Goal: Information Seeking & Learning: Learn about a topic

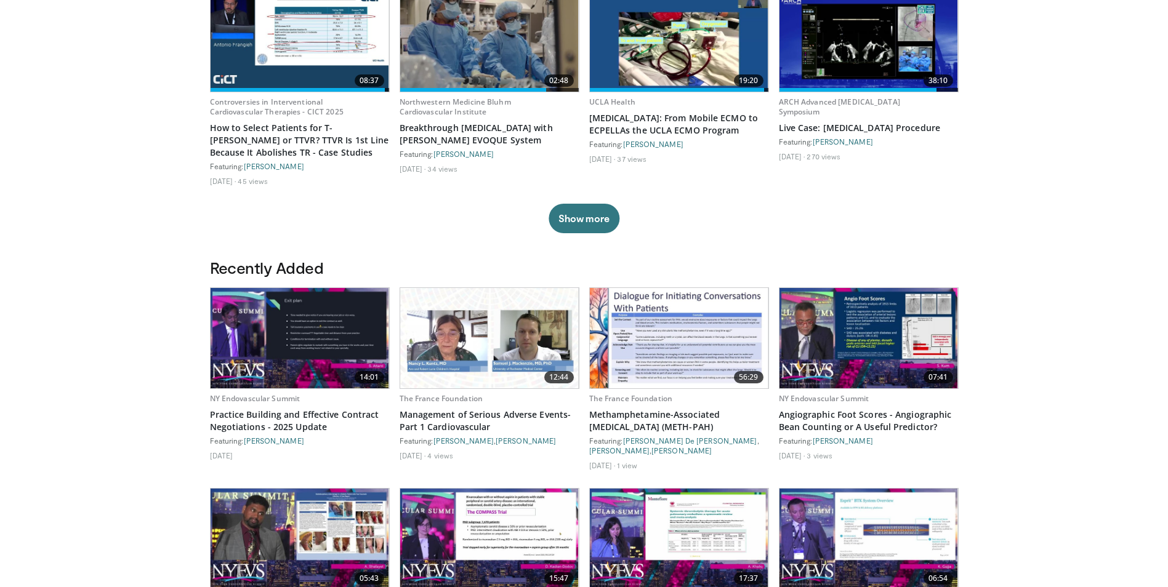
scroll to position [431, 0]
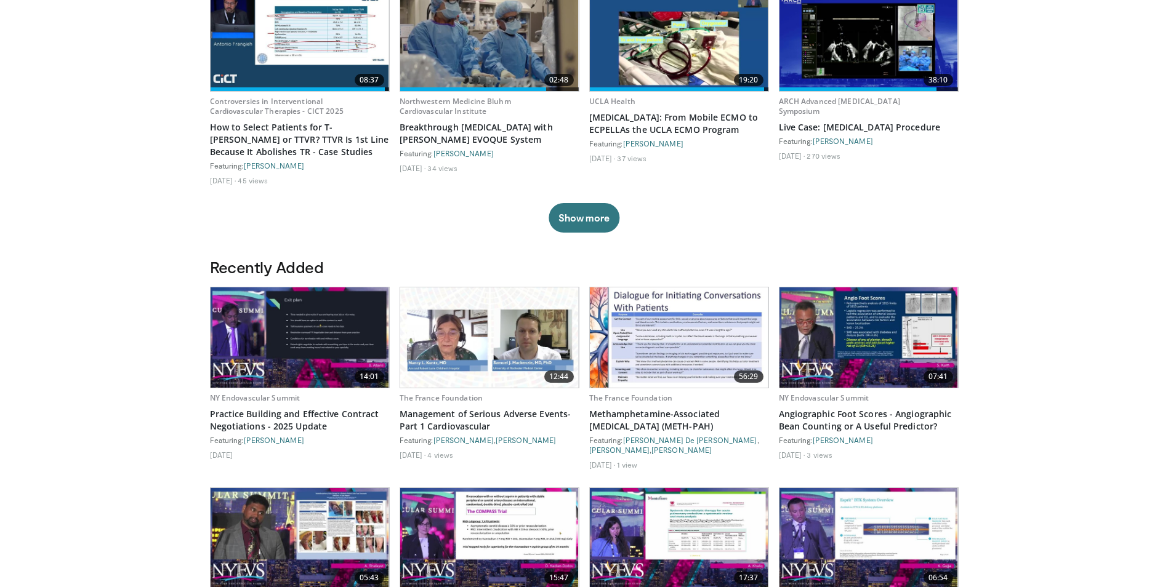
click at [298, 310] on img at bounding box center [299, 337] width 178 height 100
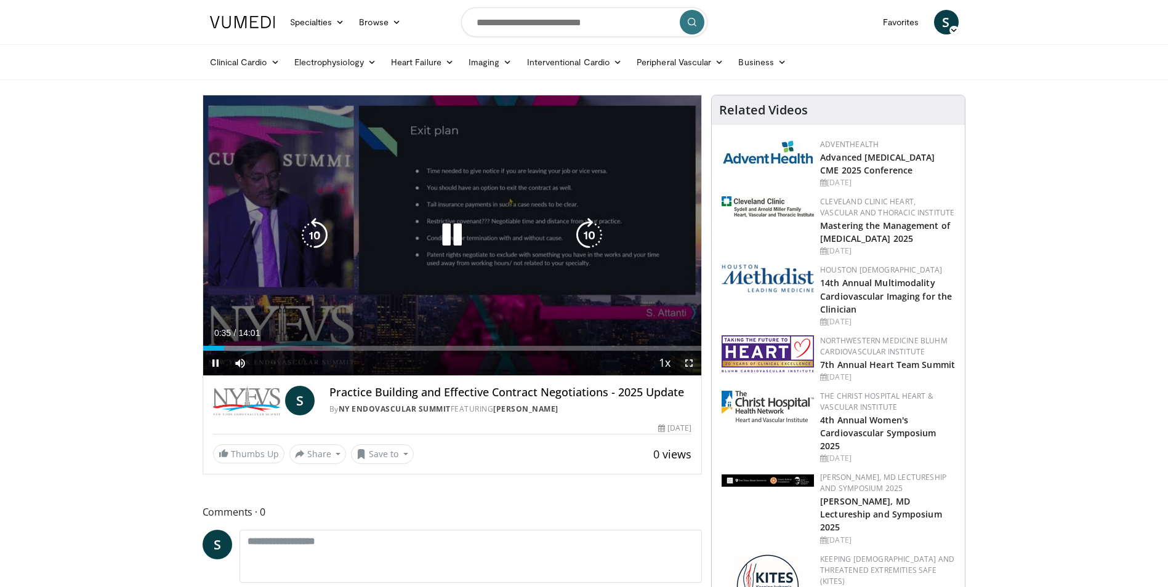
drag, startPoint x: 689, startPoint y: 361, endPoint x: 692, endPoint y: 406, distance: 45.6
click at [689, 361] on span "Video Player" at bounding box center [688, 363] width 25 height 25
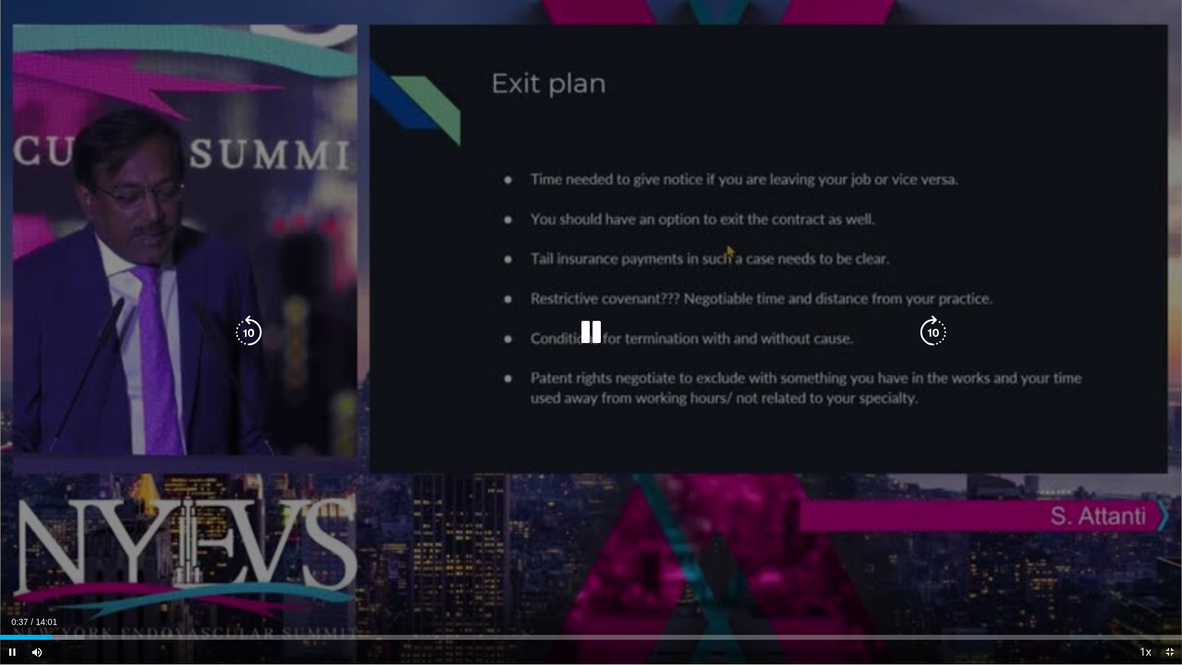
click at [844, 430] on div "10 seconds Tap to unmute" at bounding box center [591, 332] width 1182 height 664
click at [593, 332] on icon "Video Player" at bounding box center [591, 332] width 34 height 34
click at [595, 329] on icon "Video Player" at bounding box center [591, 332] width 34 height 34
click at [585, 326] on icon "Video Player" at bounding box center [591, 332] width 34 height 34
click at [636, 564] on div "10 seconds Tap to unmute" at bounding box center [591, 332] width 1182 height 664
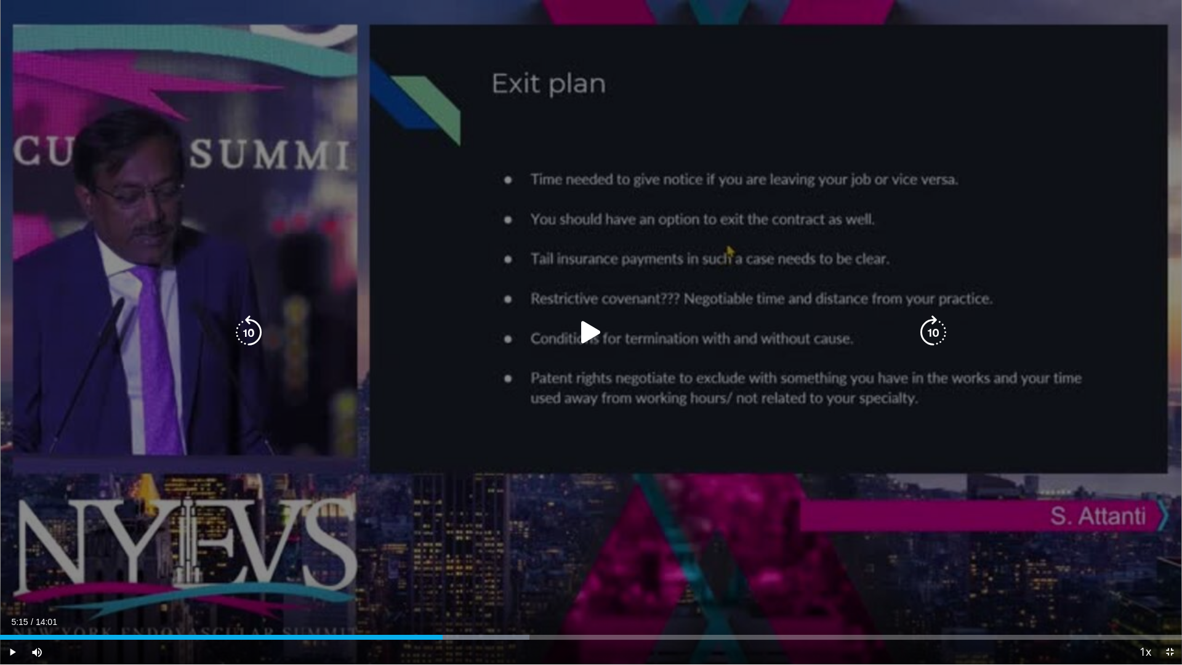
click at [582, 328] on icon "Video Player" at bounding box center [591, 332] width 34 height 34
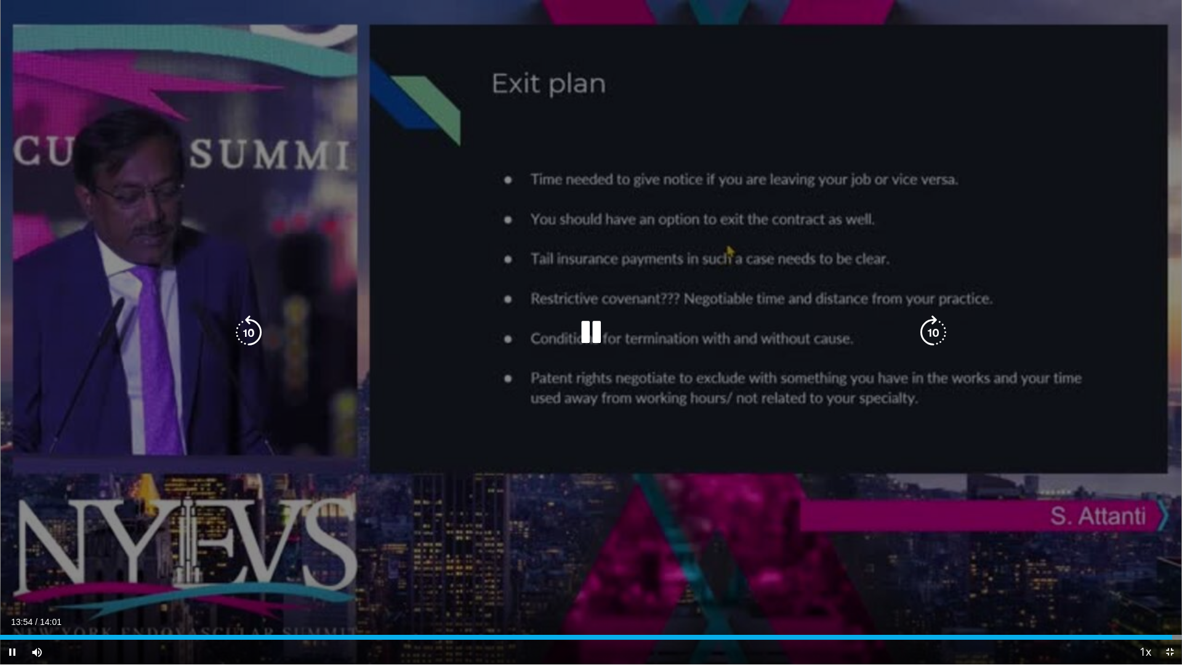
click at [592, 329] on icon "Video Player" at bounding box center [591, 332] width 34 height 34
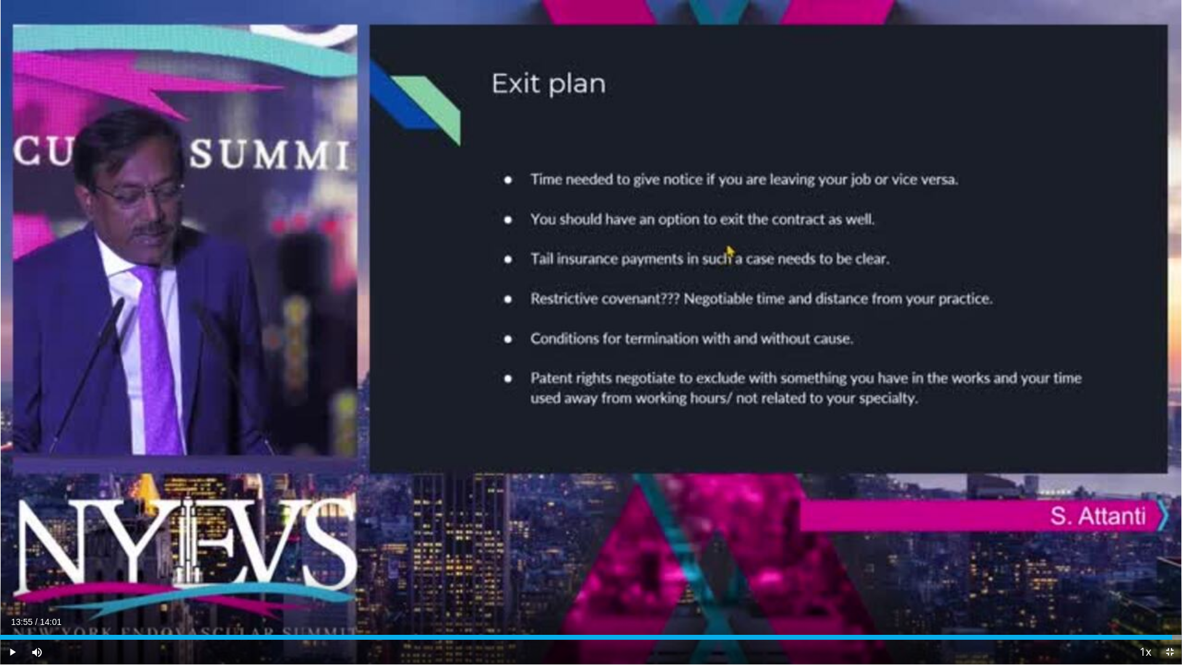
click at [1168, 587] on span "Video Player" at bounding box center [1169, 651] width 25 height 25
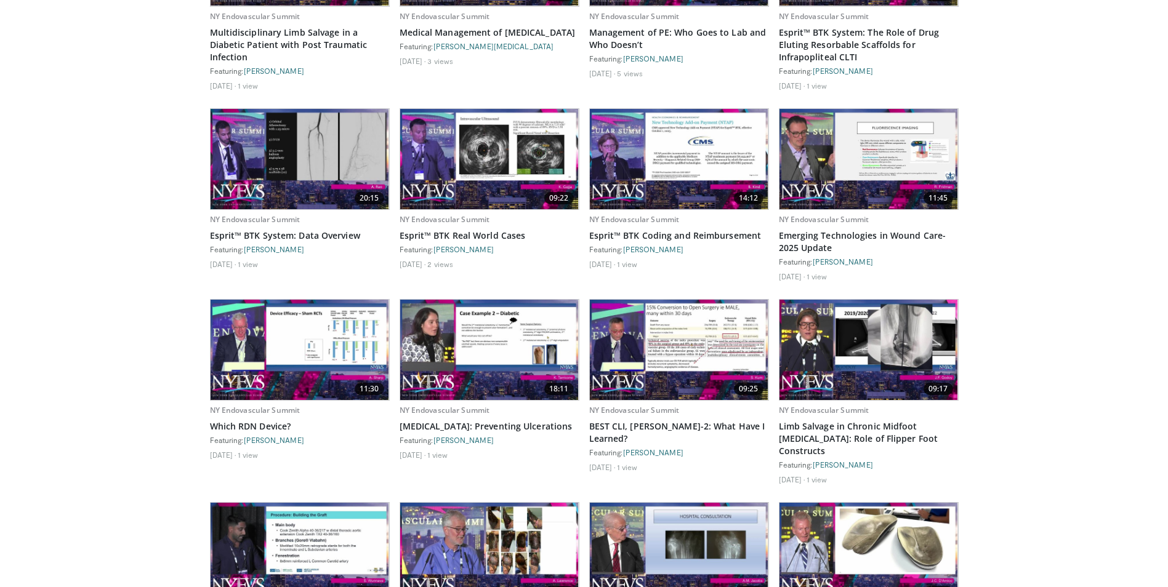
scroll to position [1046, 0]
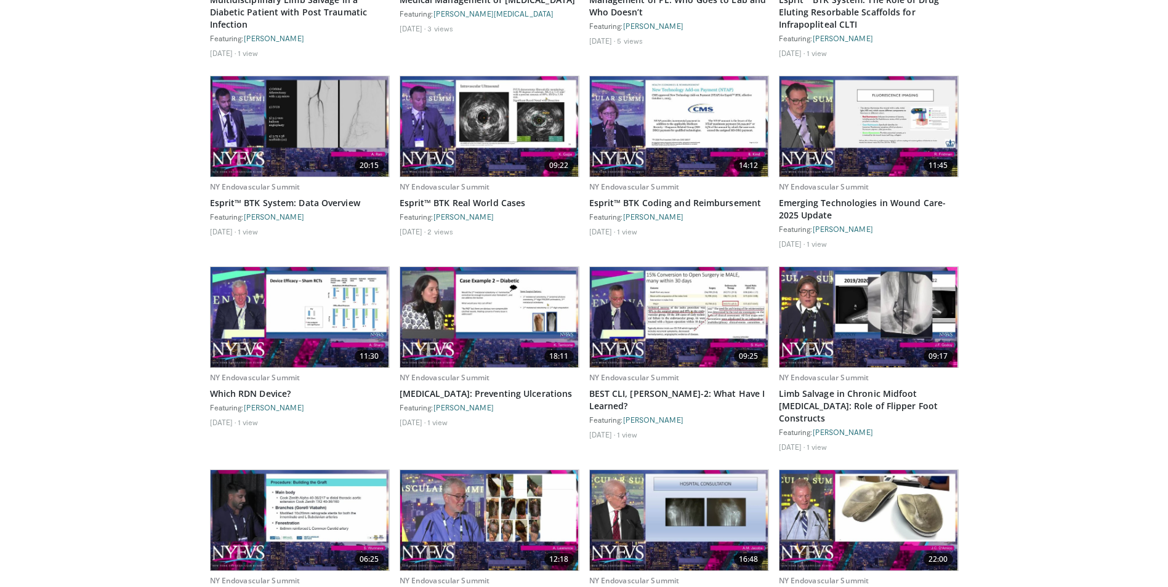
click at [296, 335] on img at bounding box center [299, 317] width 178 height 100
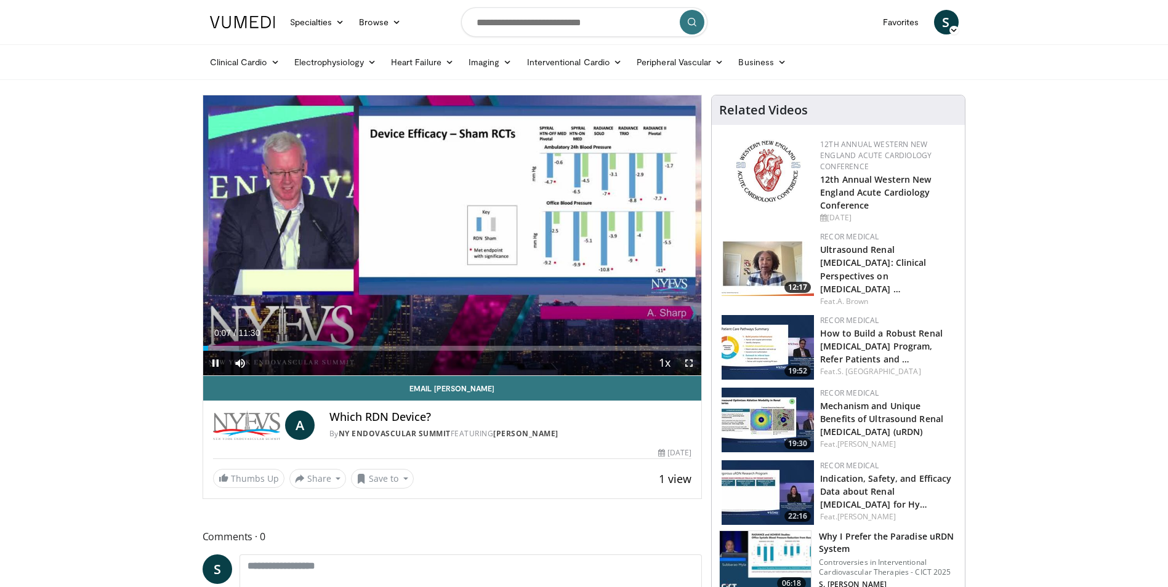
click at [686, 361] on span "Video Player" at bounding box center [688, 363] width 25 height 25
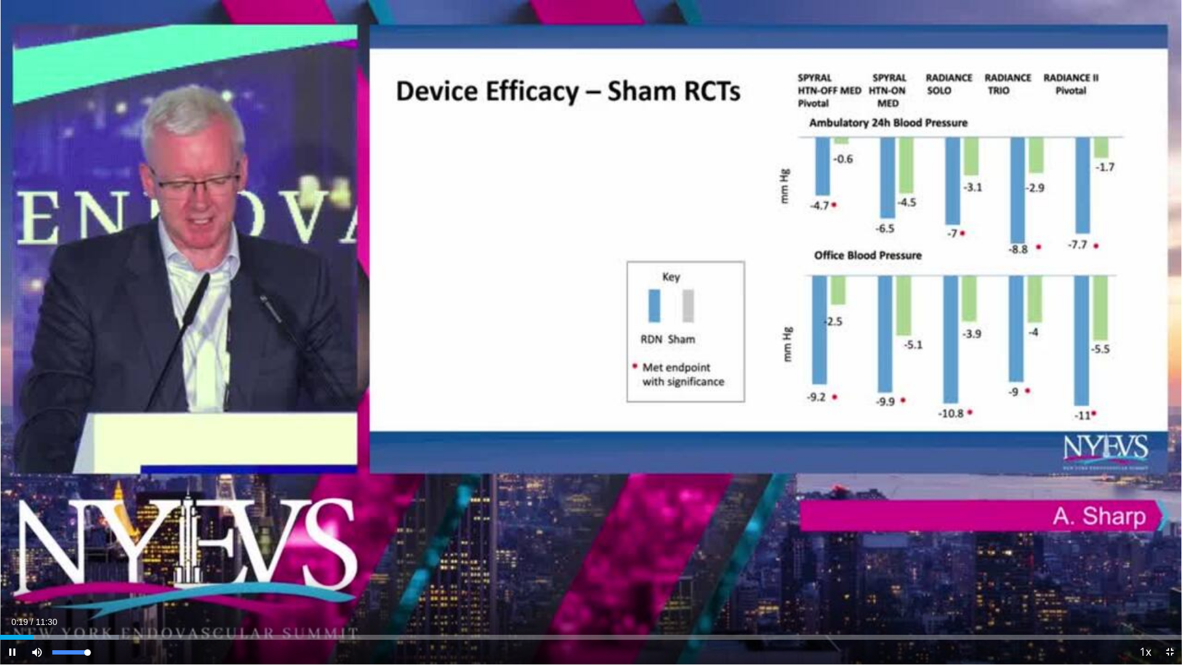
click at [94, 587] on div "Mute 100%" at bounding box center [68, 651] width 86 height 25
click at [37, 587] on span "Video Player" at bounding box center [37, 651] width 25 height 25
click at [47, 587] on span "Video Player" at bounding box center [37, 651] width 25 height 25
click at [1171, 587] on span "Video Player" at bounding box center [1169, 651] width 25 height 25
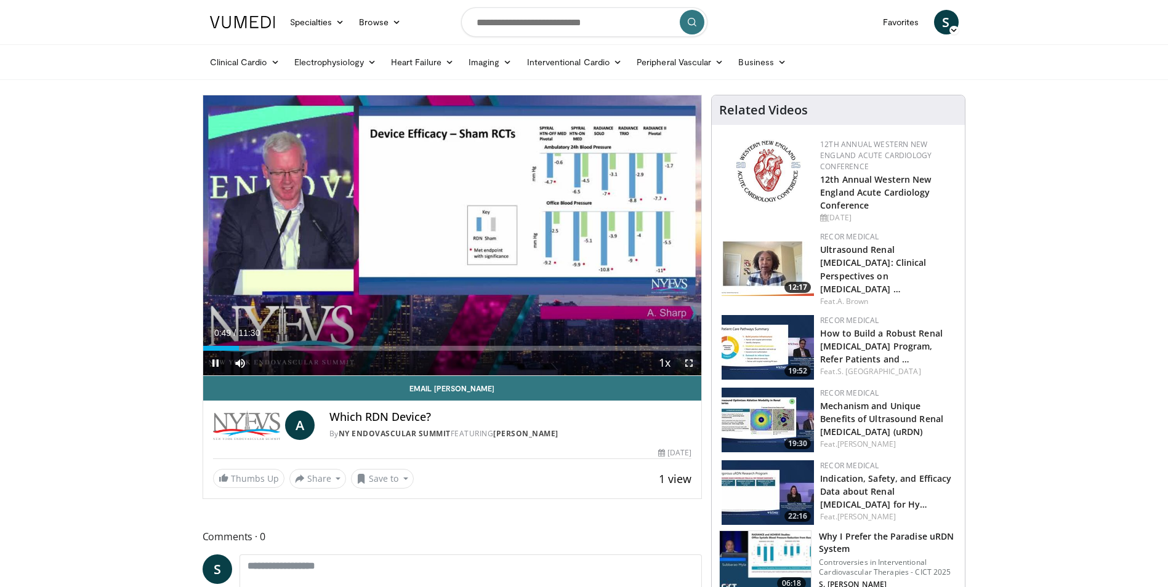
click at [688, 363] on span "Video Player" at bounding box center [688, 363] width 25 height 25
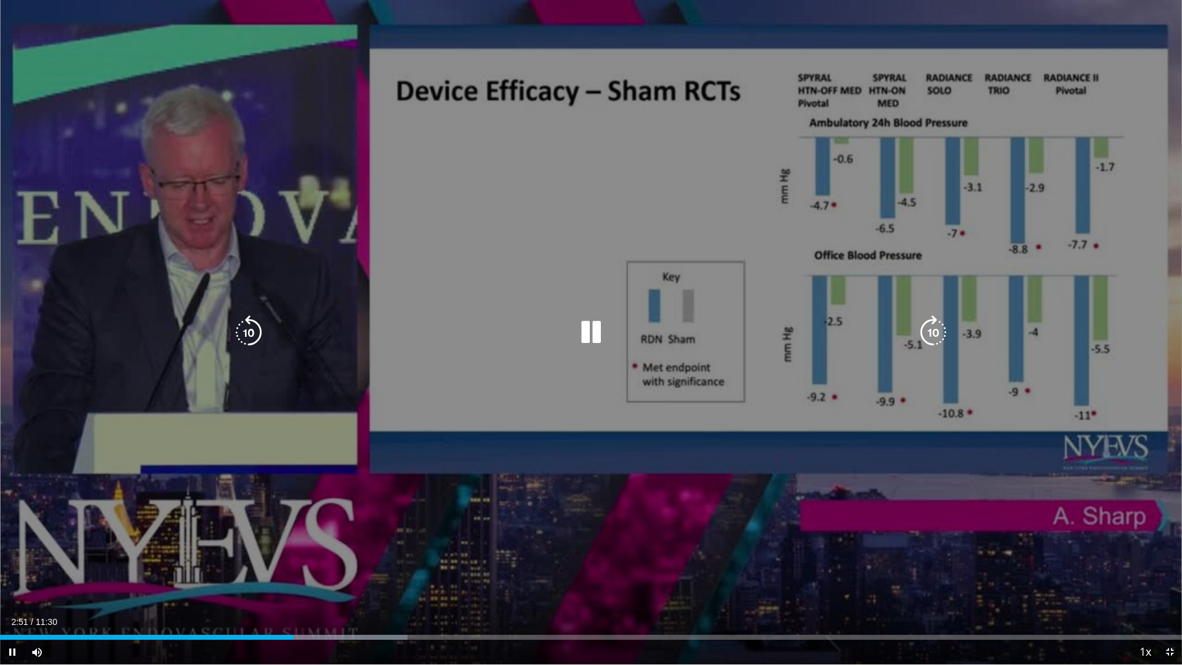
click at [592, 335] on icon "Video Player" at bounding box center [591, 332] width 34 height 34
click at [588, 332] on icon "Video Player" at bounding box center [591, 332] width 34 height 34
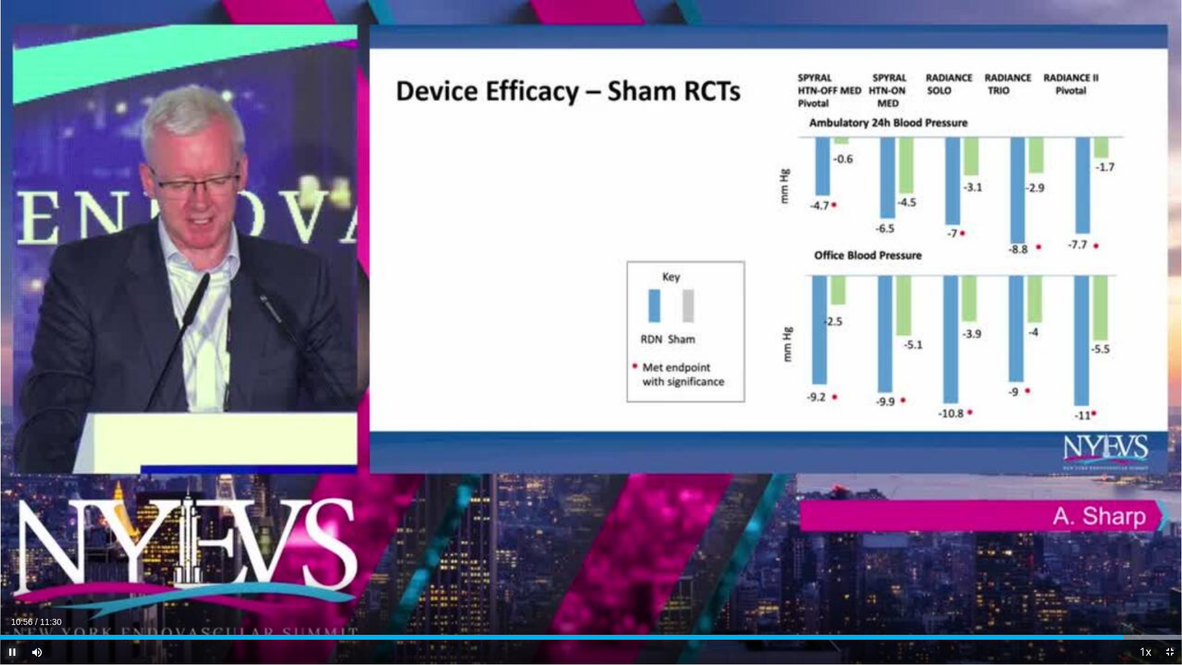
click at [15, 587] on span "Video Player" at bounding box center [12, 651] width 25 height 25
click at [1168, 587] on span "Video Player" at bounding box center [1169, 651] width 25 height 25
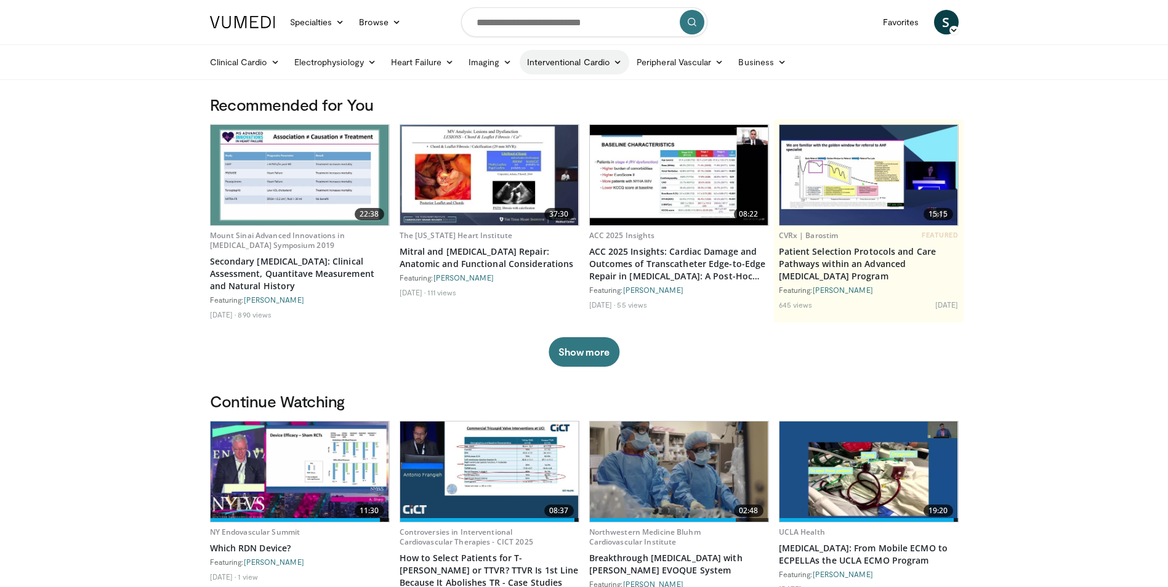
click at [579, 62] on link "Interventional Cardio" at bounding box center [574, 62] width 110 height 25
click at [573, 149] on link "Structural" at bounding box center [593, 150] width 146 height 20
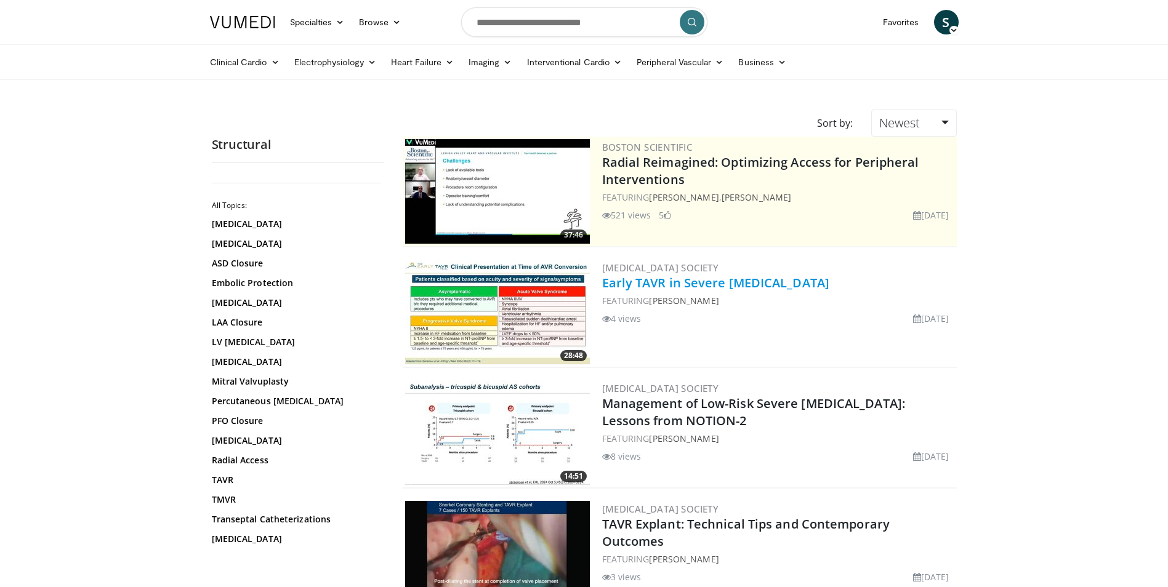
click at [629, 284] on link "Early TAVR in Severe [MEDICAL_DATA]" at bounding box center [716, 283] width 228 height 17
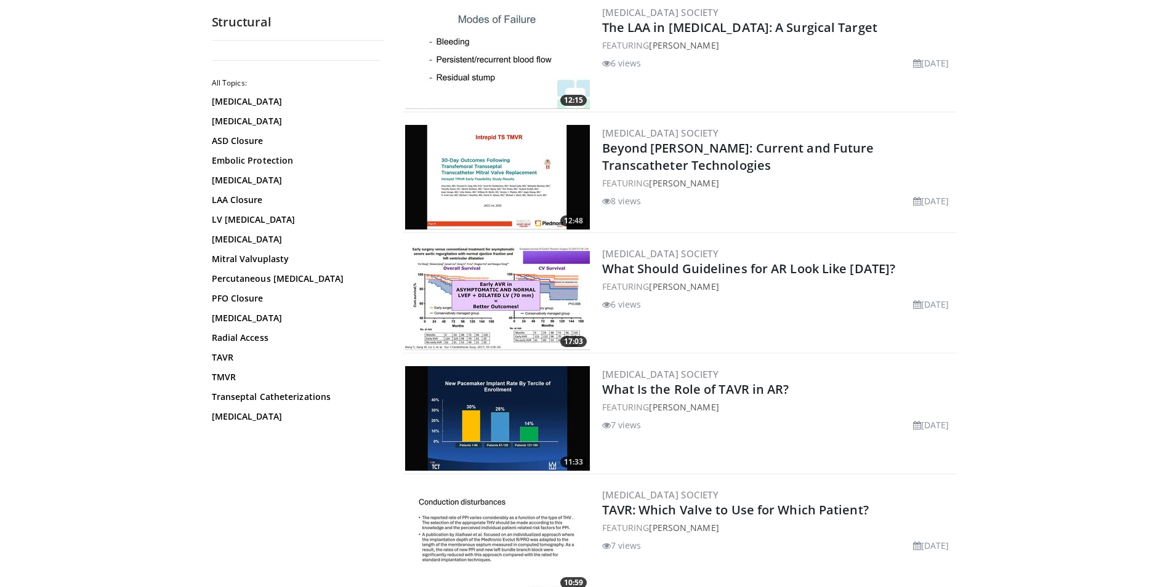
scroll to position [874, 0]
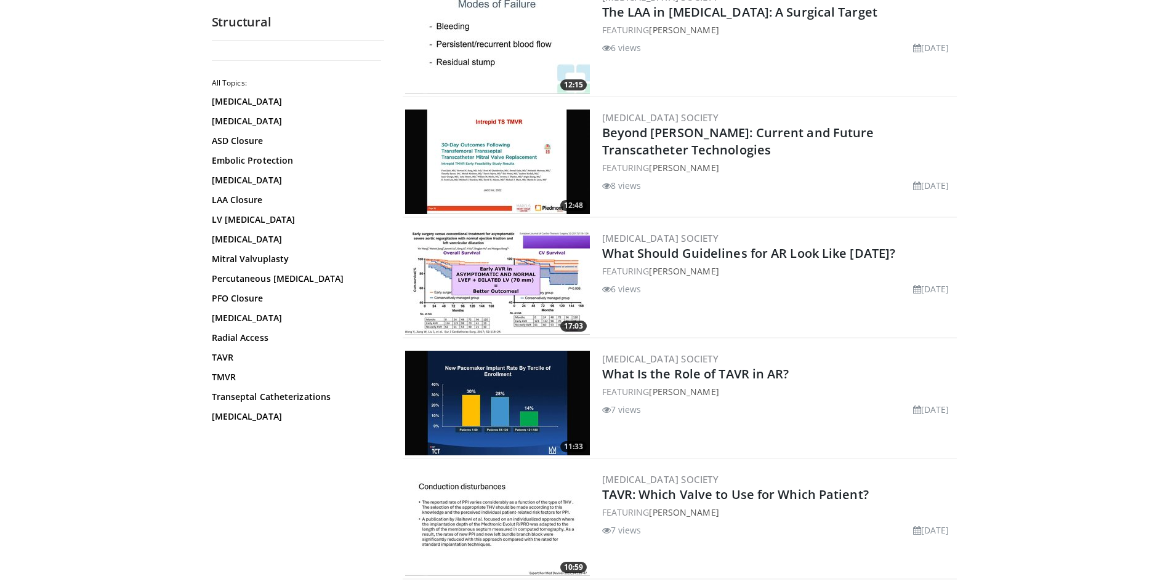
click at [495, 142] on img at bounding box center [497, 162] width 185 height 105
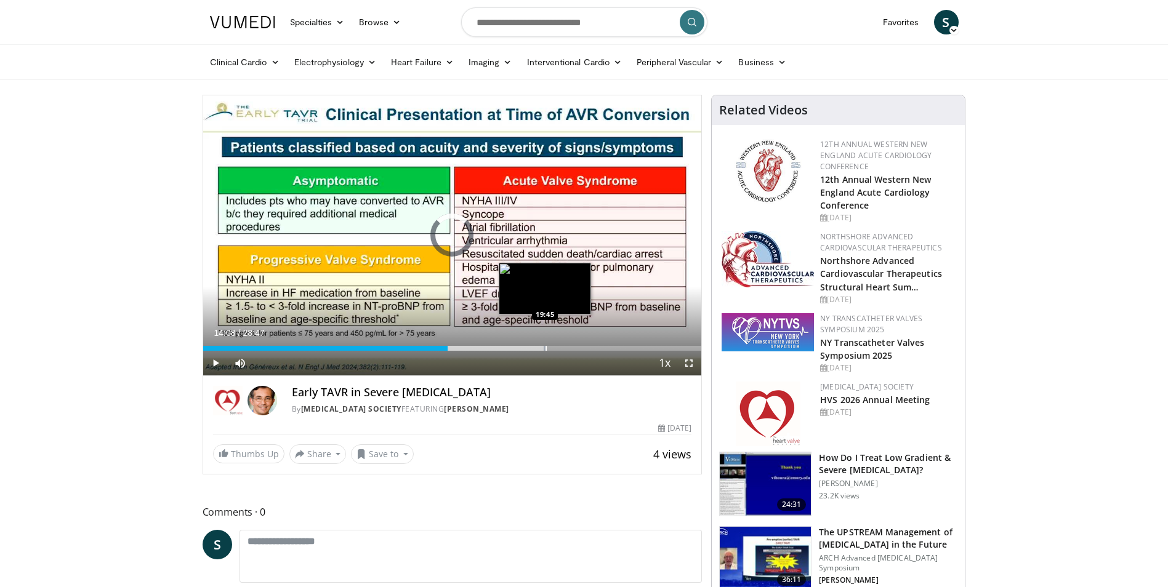
drag, startPoint x: 212, startPoint y: 347, endPoint x: 539, endPoint y: 345, distance: 327.4
click at [546, 346] on div "Progress Bar" at bounding box center [545, 348] width 1 height 5
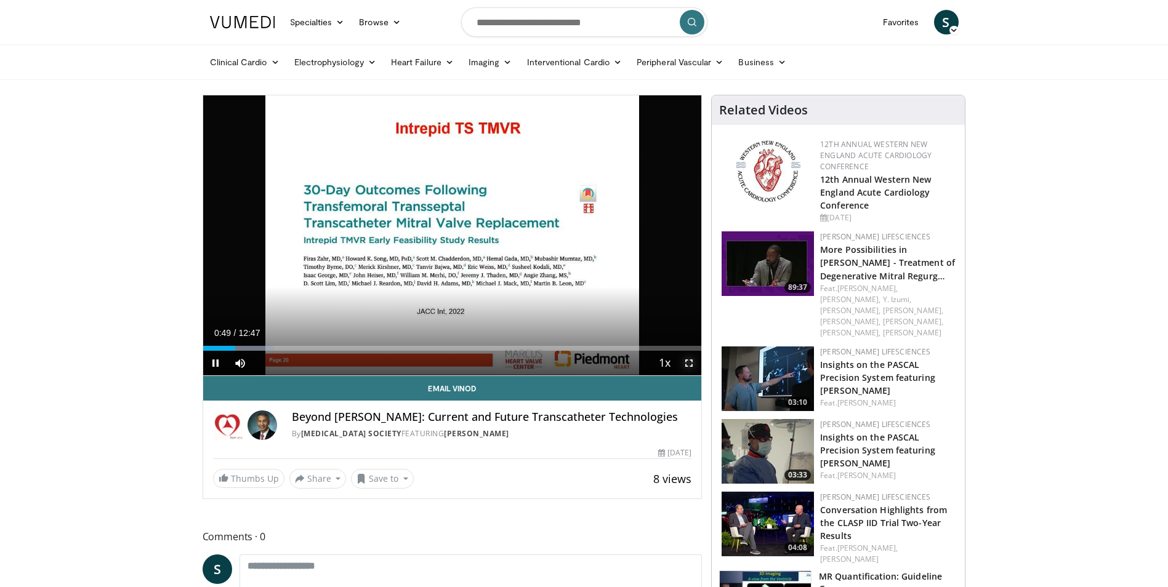
click at [686, 363] on span "Video Player" at bounding box center [688, 363] width 25 height 25
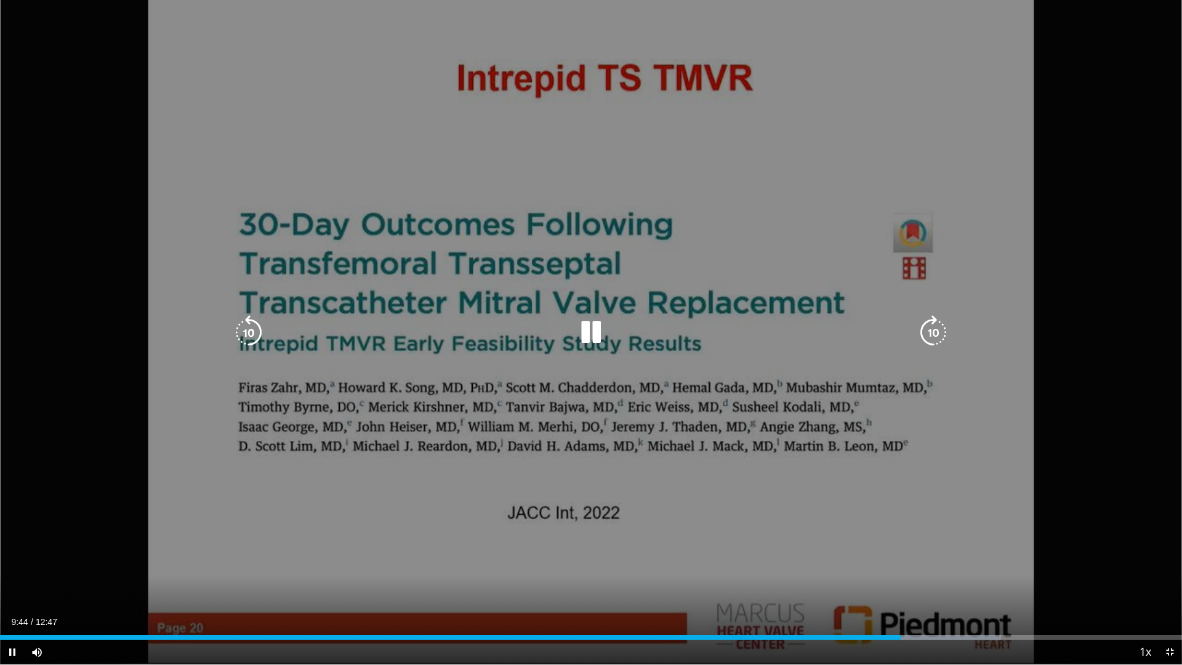
click at [585, 329] on icon "Video Player" at bounding box center [591, 332] width 34 height 34
click at [588, 334] on icon "Video Player" at bounding box center [591, 332] width 34 height 34
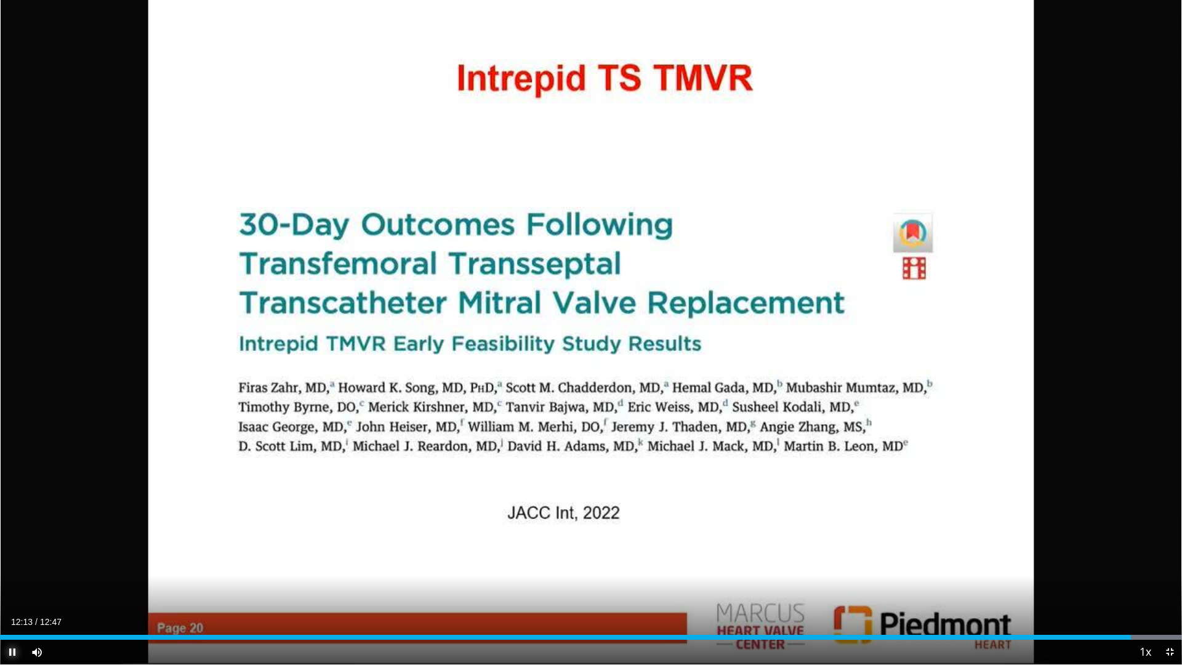
click at [17, 587] on span "Video Player" at bounding box center [12, 651] width 25 height 25
click at [1167, 587] on span "Video Player" at bounding box center [1169, 651] width 25 height 25
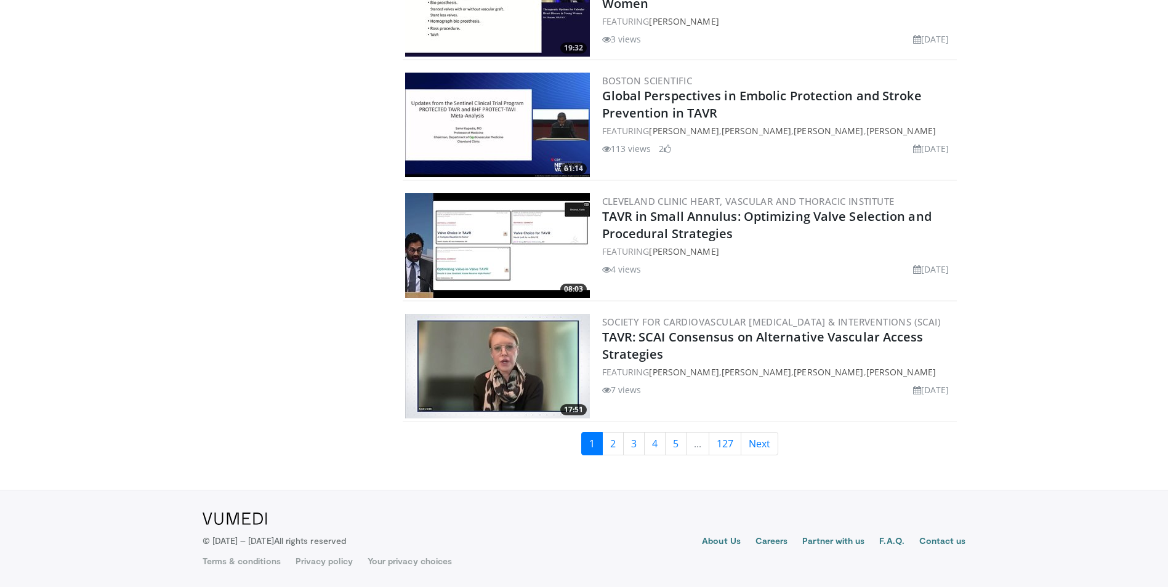
scroll to position [2787, 0]
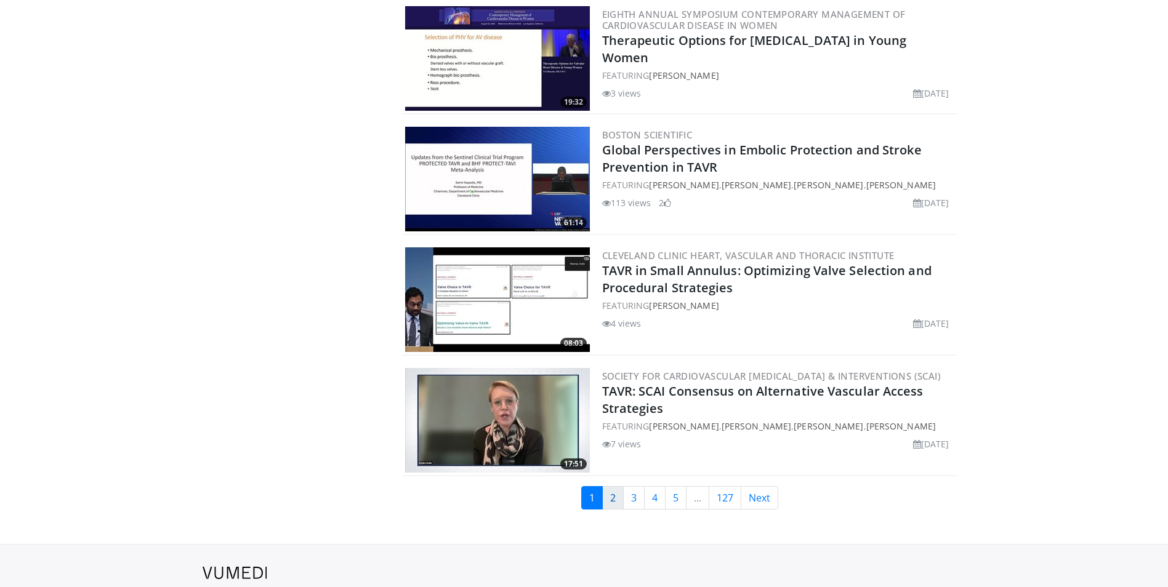
click at [609, 496] on link "2" at bounding box center [613, 497] width 22 height 23
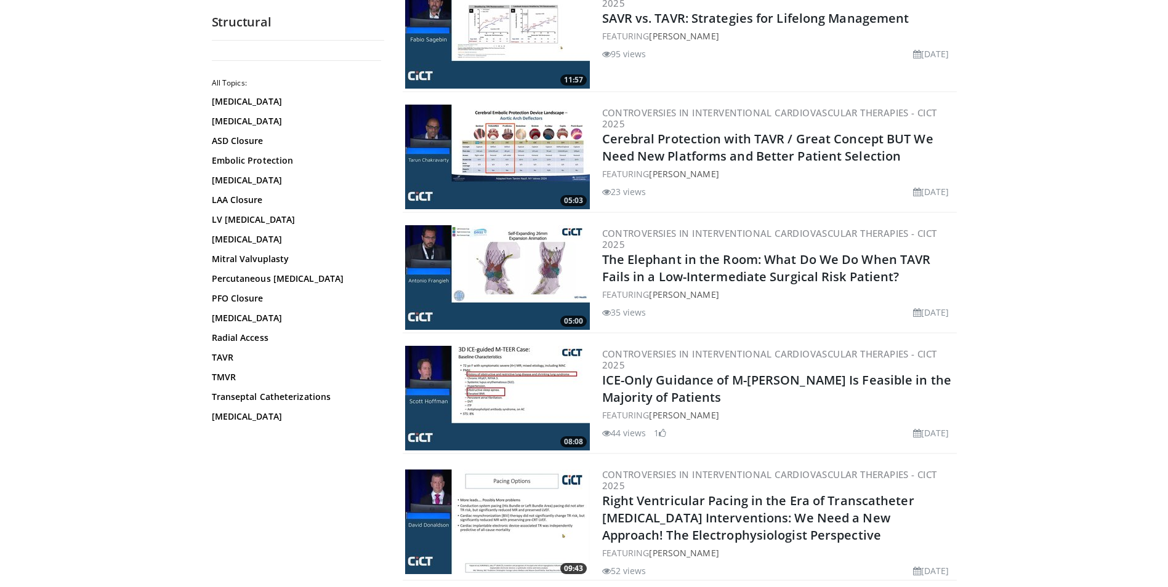
scroll to position [2453, 0]
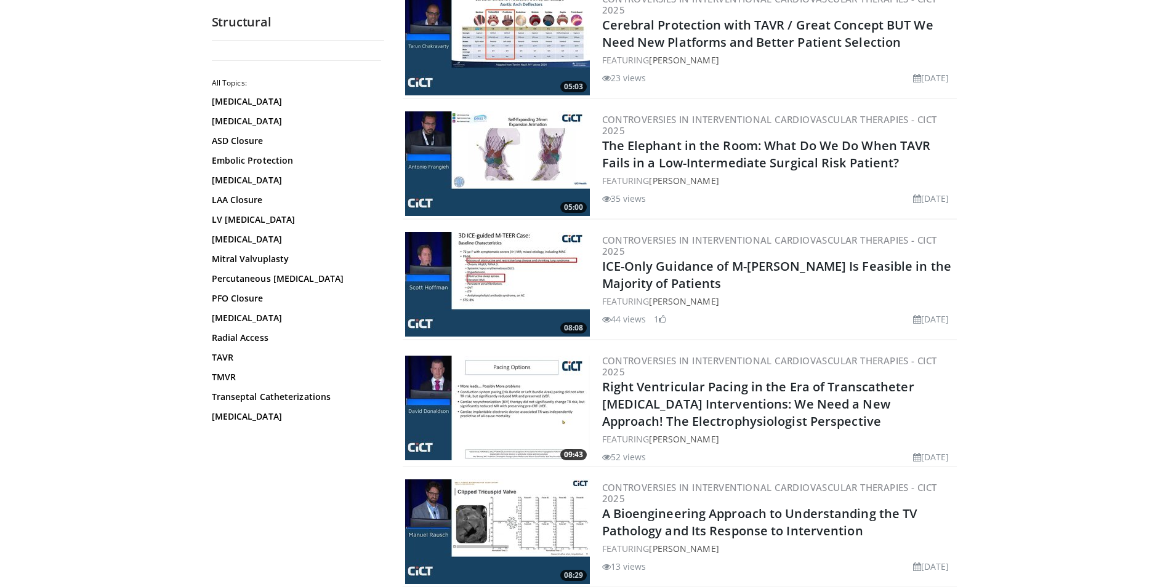
click at [529, 272] on img at bounding box center [497, 284] width 185 height 105
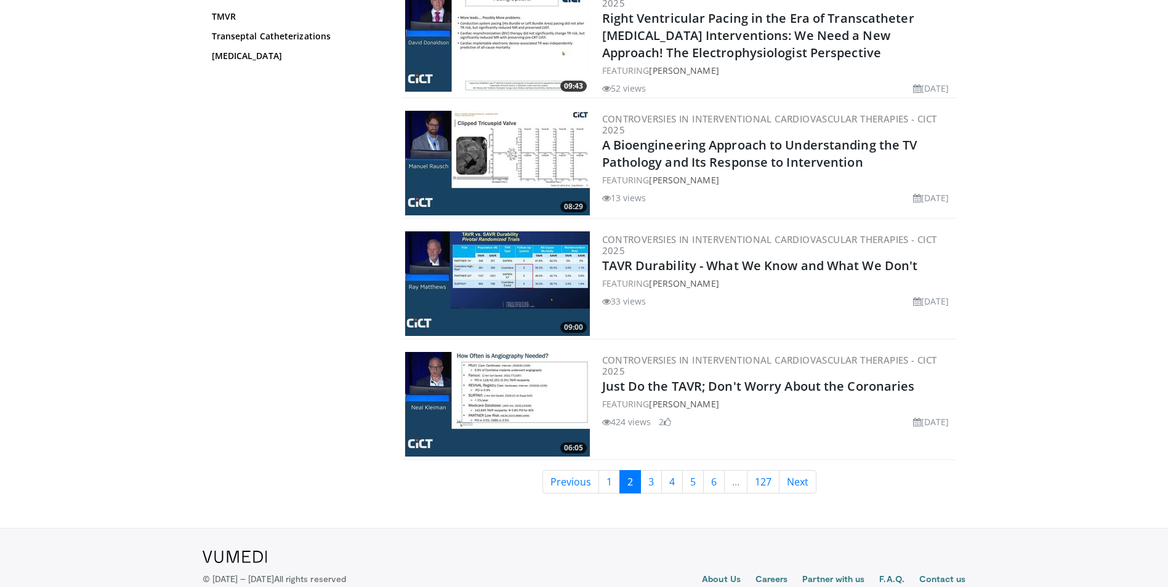
scroll to position [2822, 0]
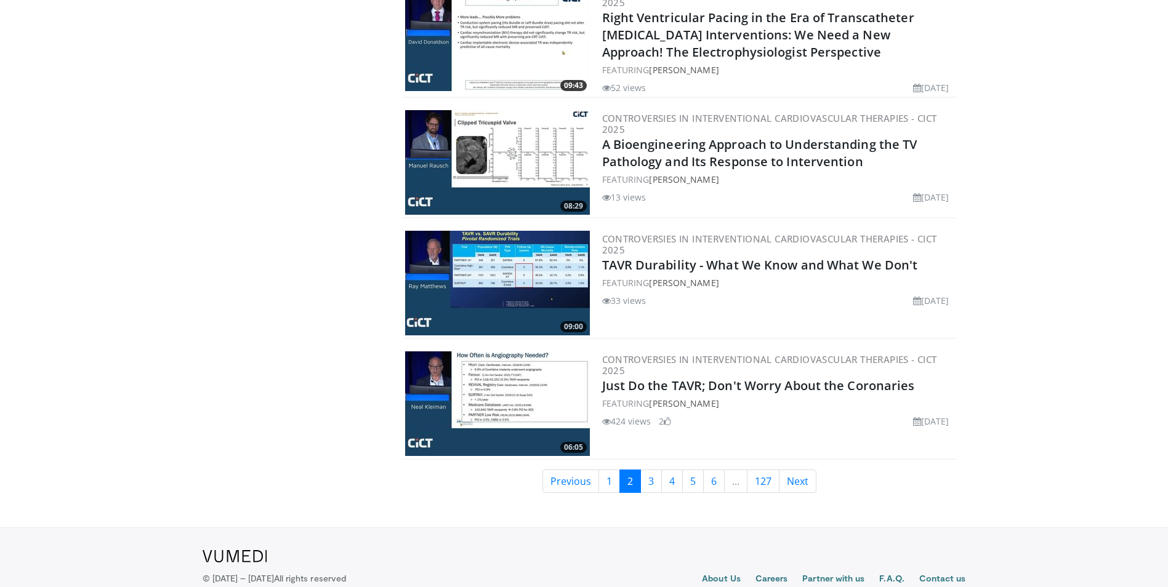
click at [497, 307] on img at bounding box center [497, 283] width 185 height 105
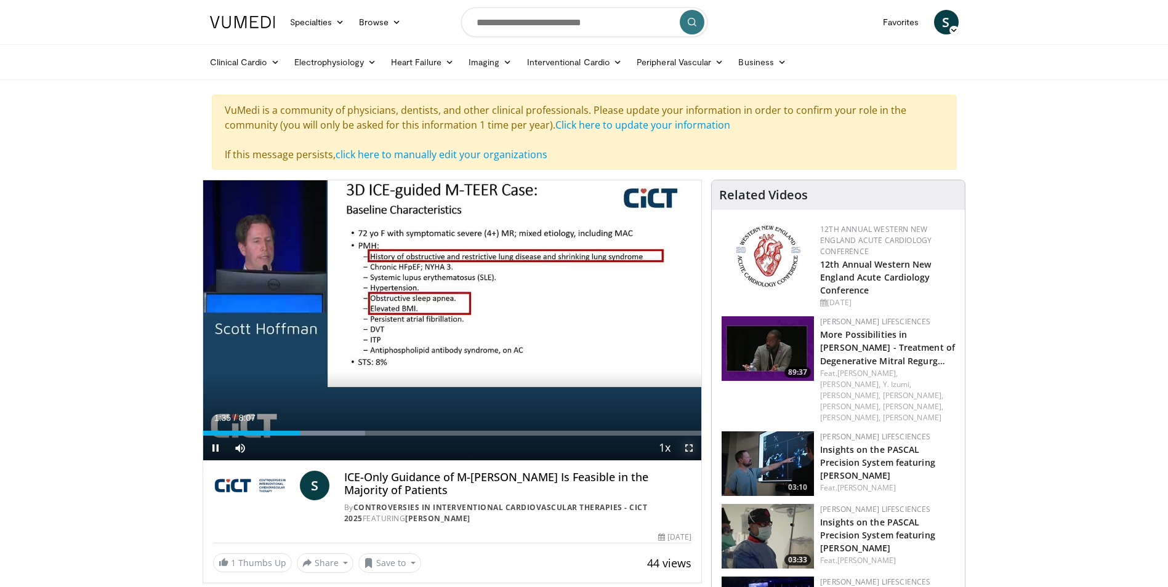
click at [689, 444] on span "Video Player" at bounding box center [688, 448] width 25 height 25
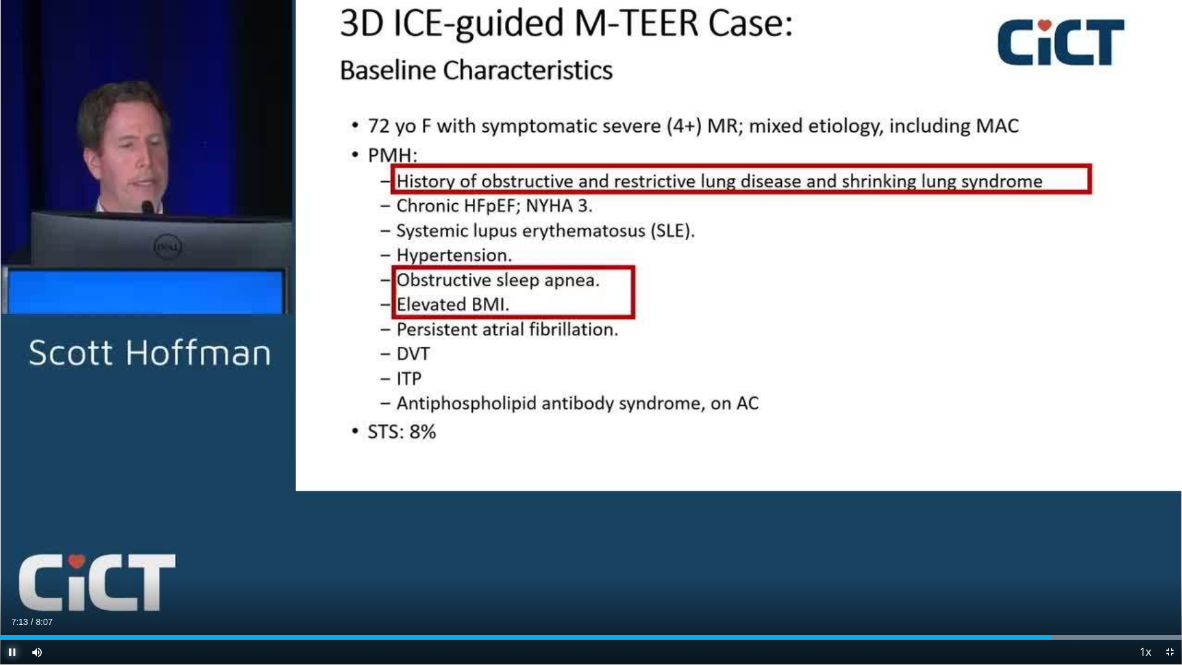
click at [10, 587] on span "Video Player" at bounding box center [12, 651] width 25 height 25
click at [13, 587] on span "Video Player" at bounding box center [12, 651] width 25 height 25
click at [10, 587] on span "Video Player" at bounding box center [12, 651] width 25 height 25
click at [1166, 587] on span "Video Player" at bounding box center [1169, 651] width 25 height 25
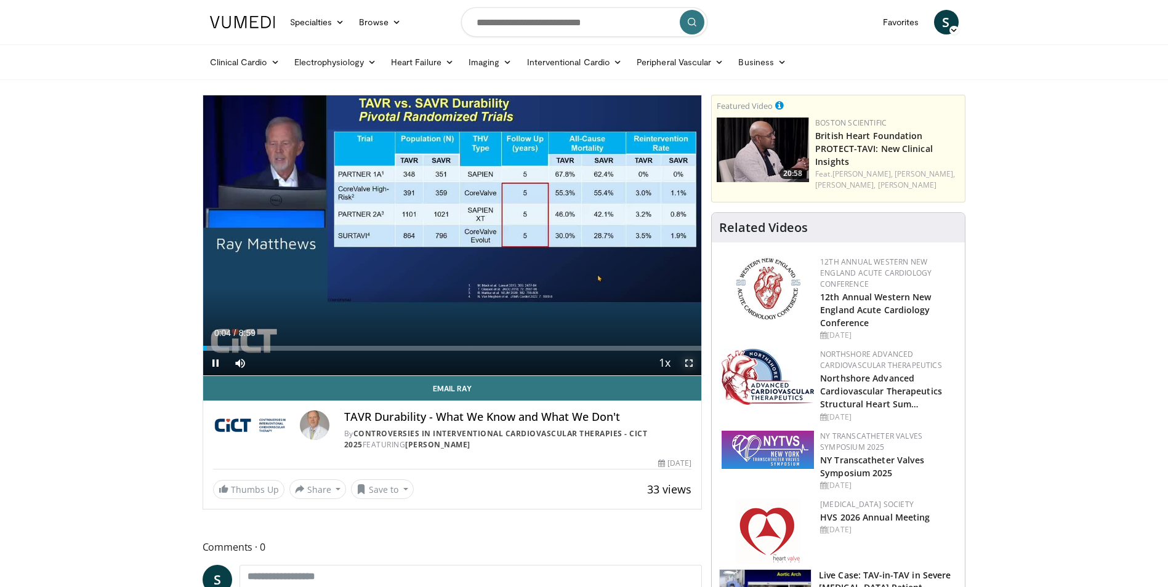
click at [689, 366] on span "Video Player" at bounding box center [688, 363] width 25 height 25
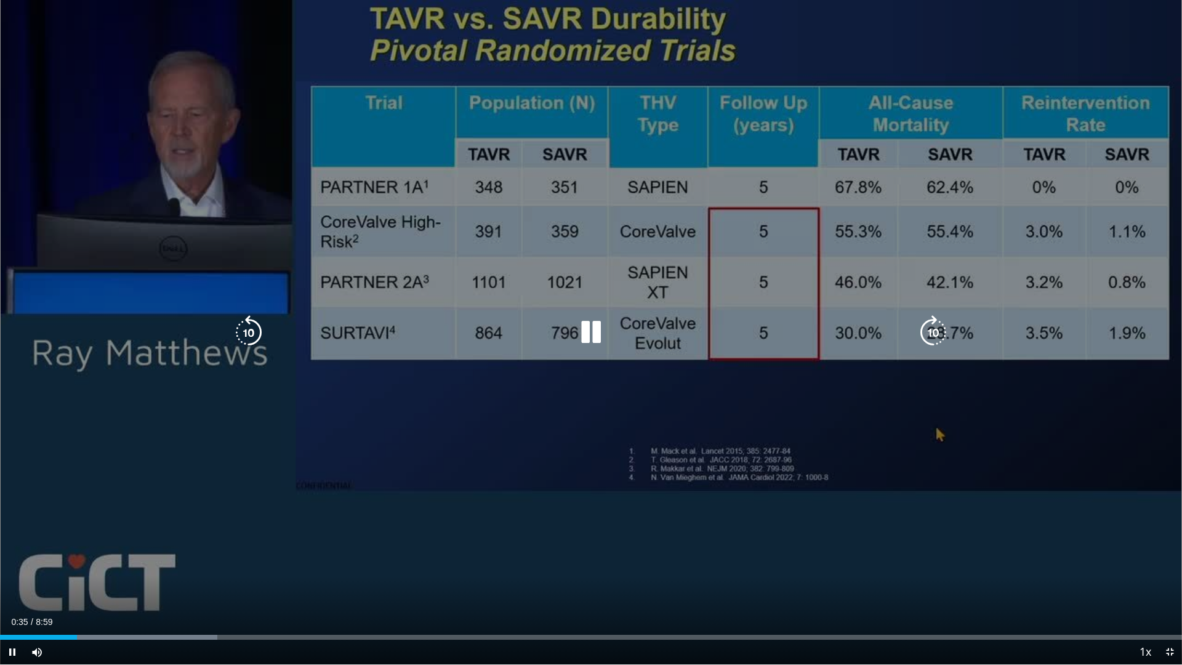
click at [594, 338] on icon "Video Player" at bounding box center [591, 332] width 34 height 34
click at [588, 328] on icon "Video Player" at bounding box center [591, 332] width 34 height 34
click at [590, 331] on icon "Video Player" at bounding box center [591, 332] width 34 height 34
click at [596, 331] on icon "Video Player" at bounding box center [591, 332] width 34 height 34
click at [594, 327] on icon "Video Player" at bounding box center [591, 332] width 34 height 34
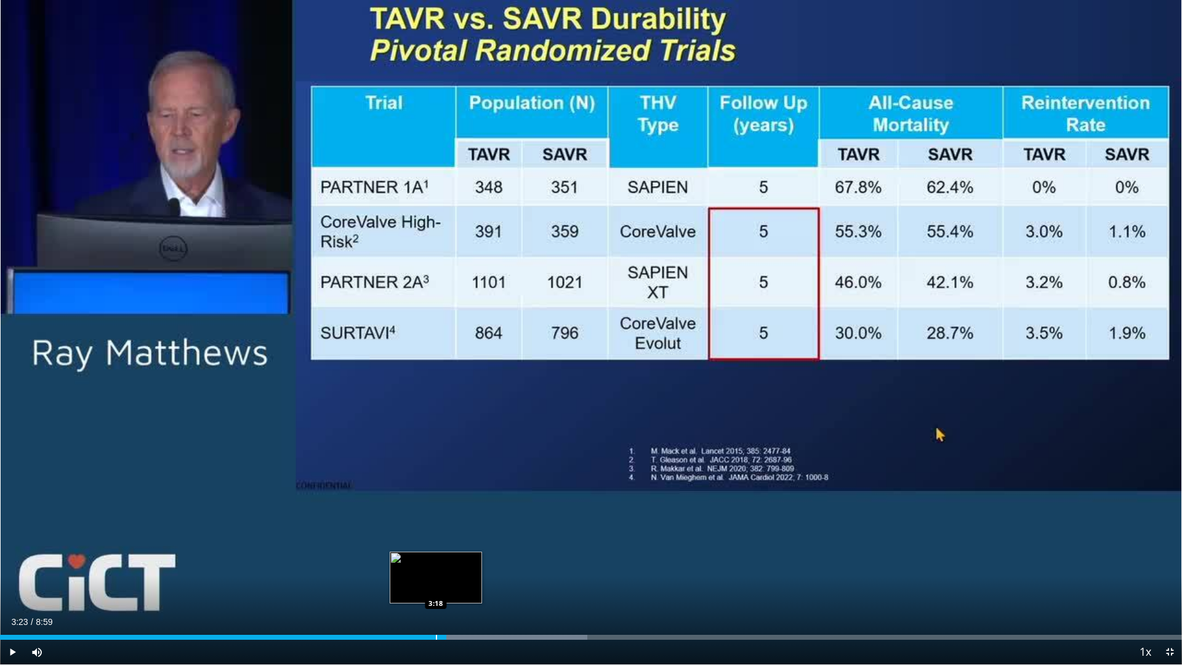
click at [436, 587] on div "Progress Bar" at bounding box center [436, 637] width 1 height 5
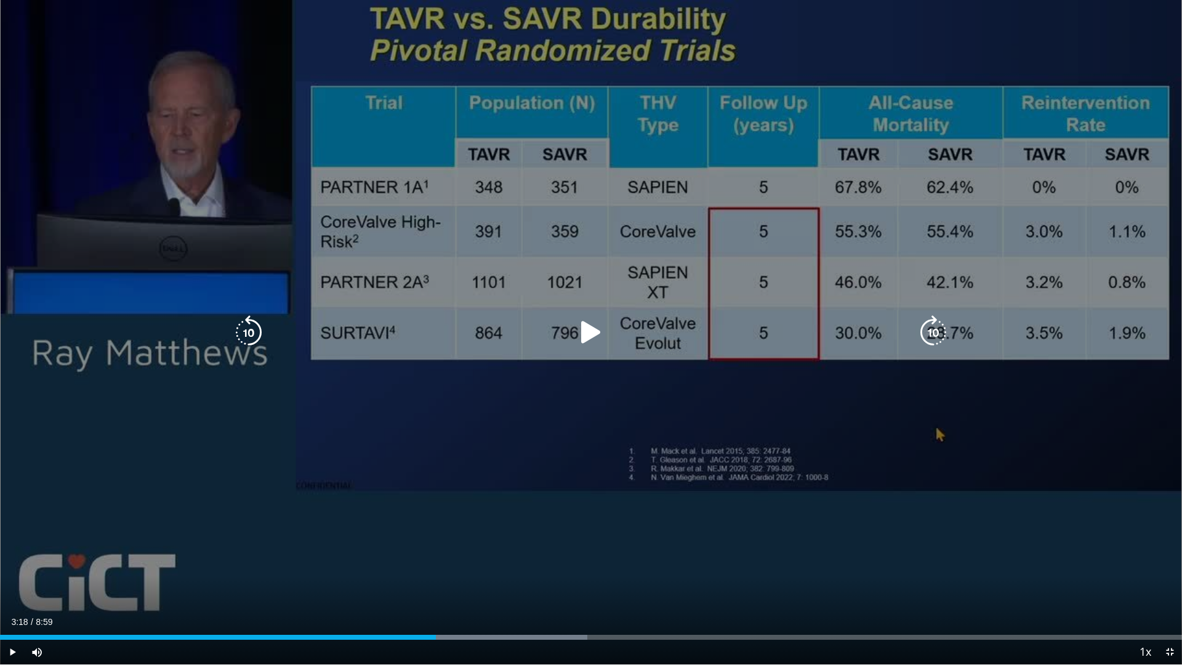
click at [596, 336] on icon "Video Player" at bounding box center [591, 332] width 34 height 34
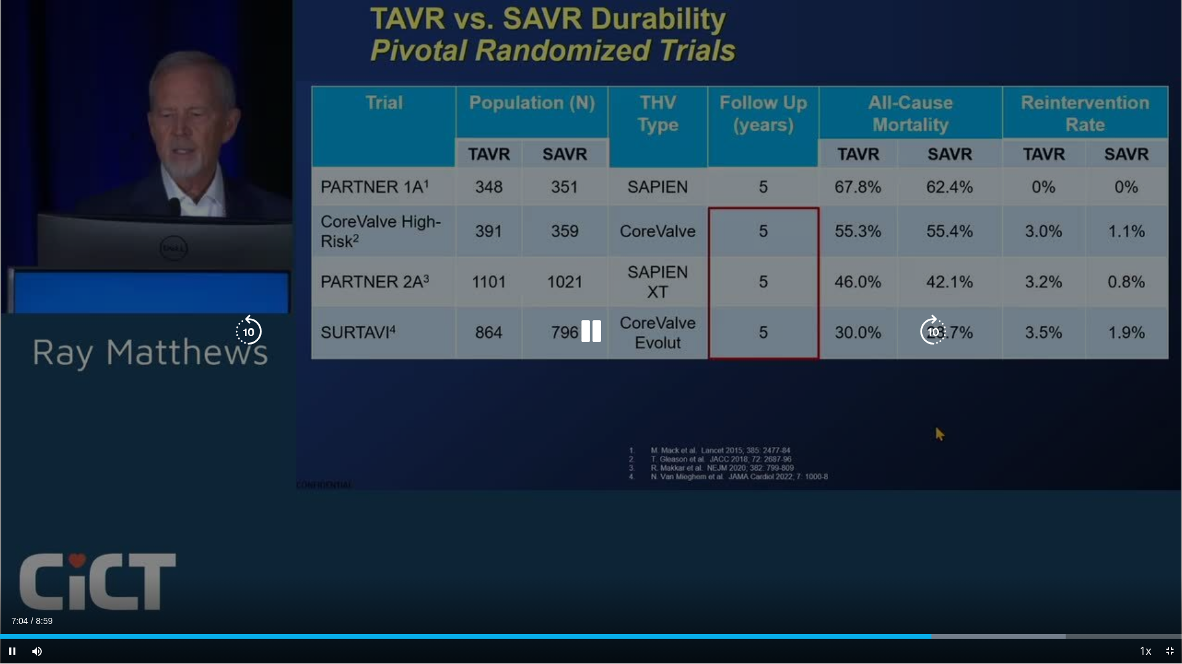
drag, startPoint x: 582, startPoint y: 334, endPoint x: 550, endPoint y: 343, distance: 33.1
click at [582, 334] on icon "Video Player" at bounding box center [591, 332] width 34 height 34
click at [585, 335] on icon "Video Player" at bounding box center [591, 332] width 34 height 34
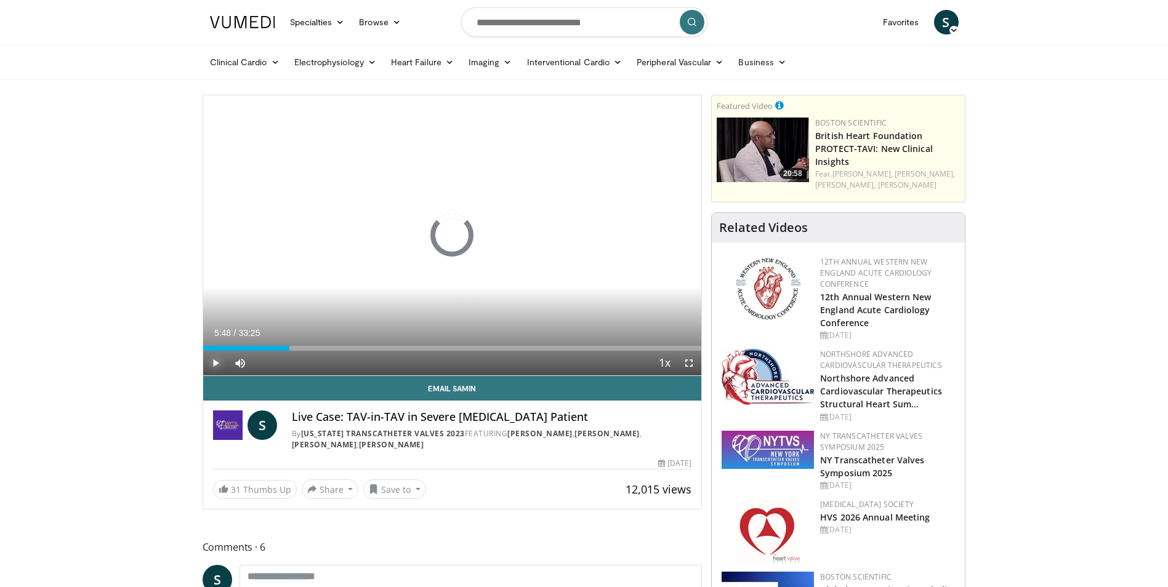
click at [212, 365] on span "Video Player" at bounding box center [215, 363] width 25 height 25
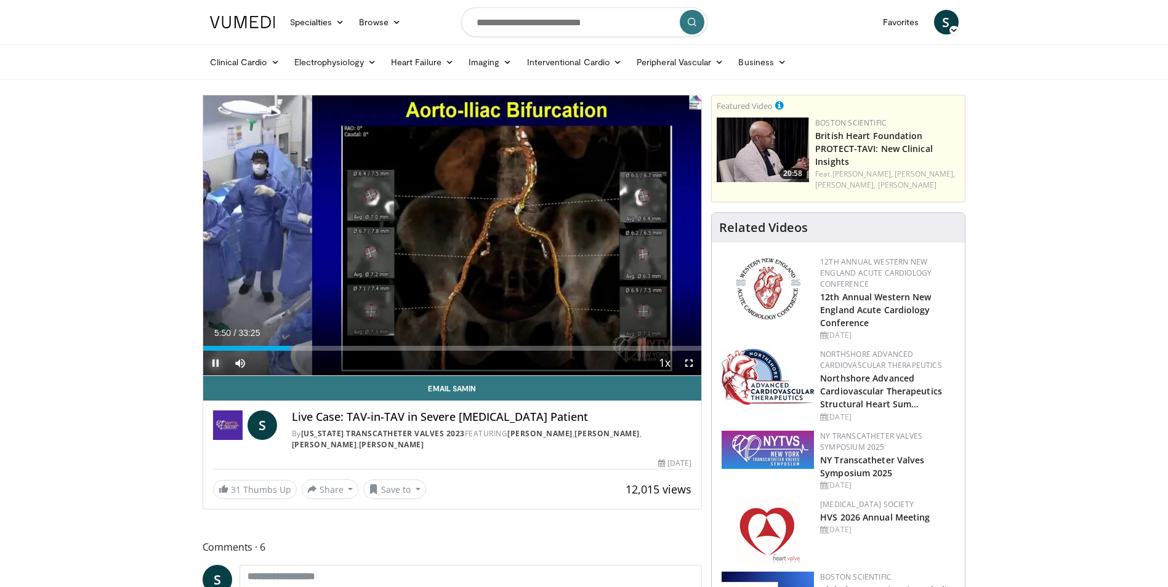
click at [218, 366] on span "Video Player" at bounding box center [215, 363] width 25 height 25
click at [219, 362] on span "Video Player" at bounding box center [215, 363] width 25 height 25
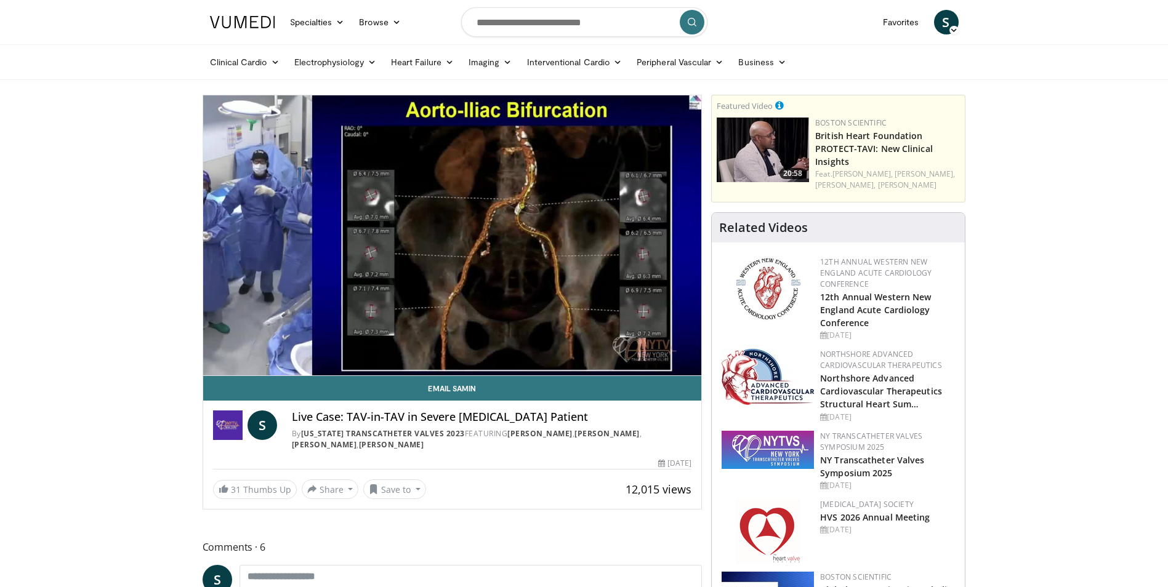
click at [215, 364] on div "10 seconds Tap to unmute" at bounding box center [452, 235] width 499 height 280
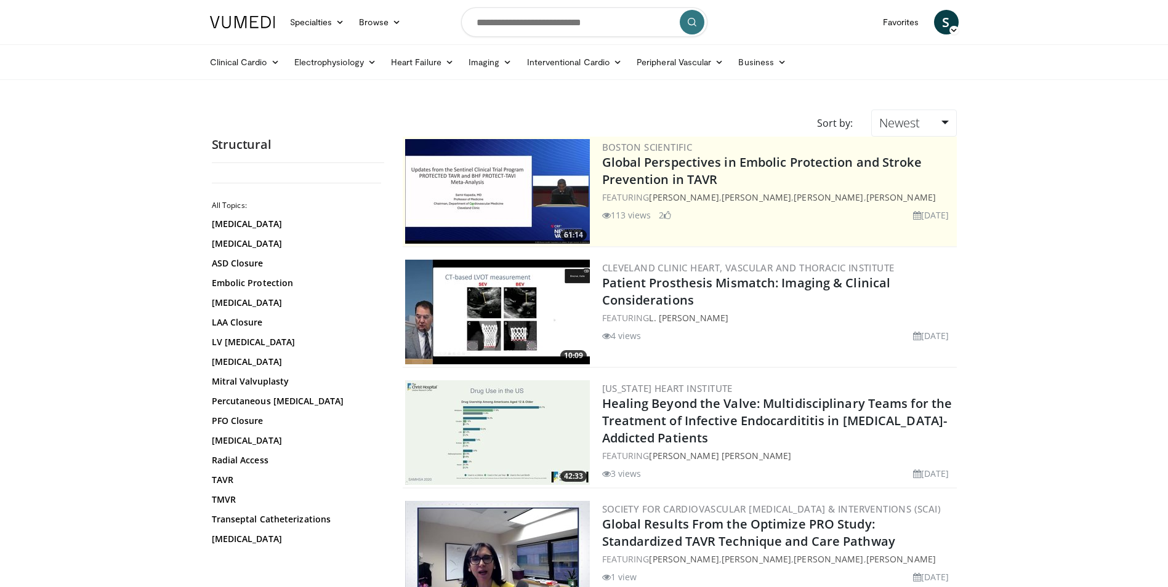
scroll to position [2822, 0]
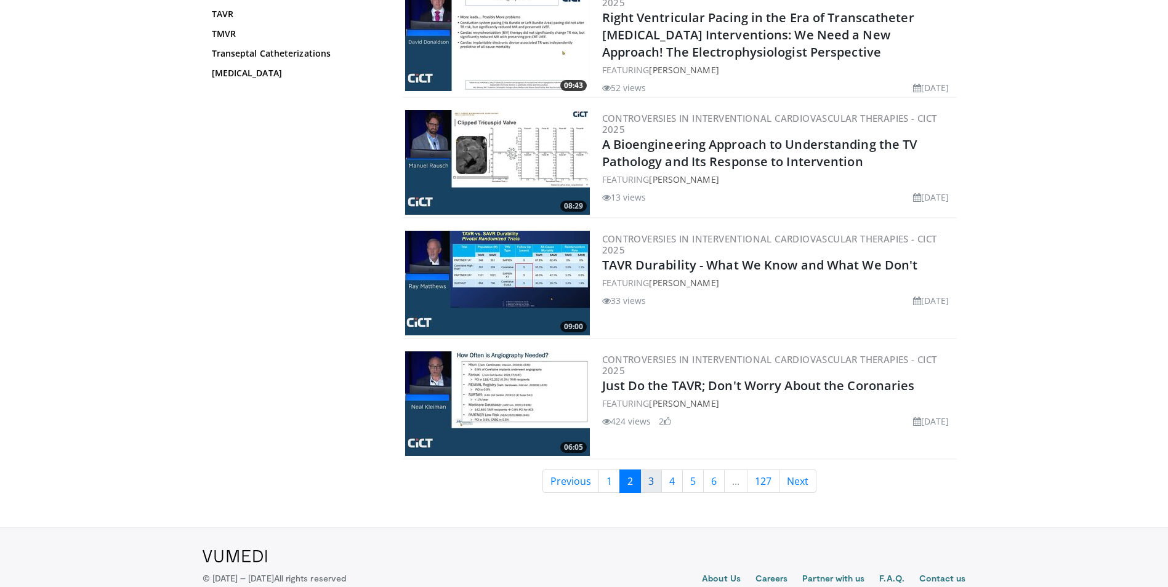
click at [650, 484] on link "3" at bounding box center [651, 481] width 22 height 23
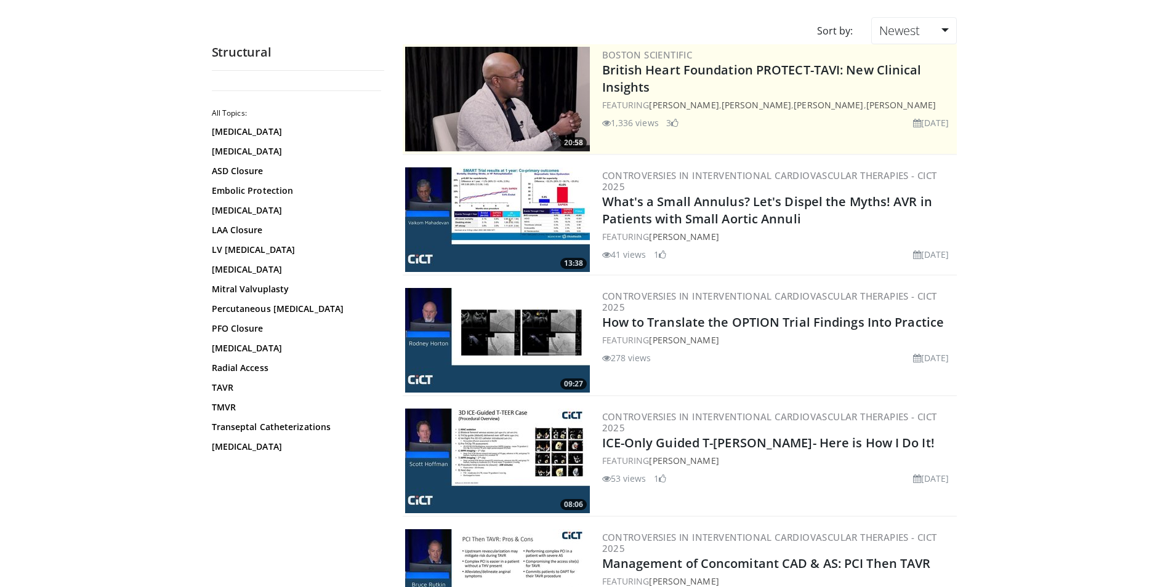
scroll to position [123, 0]
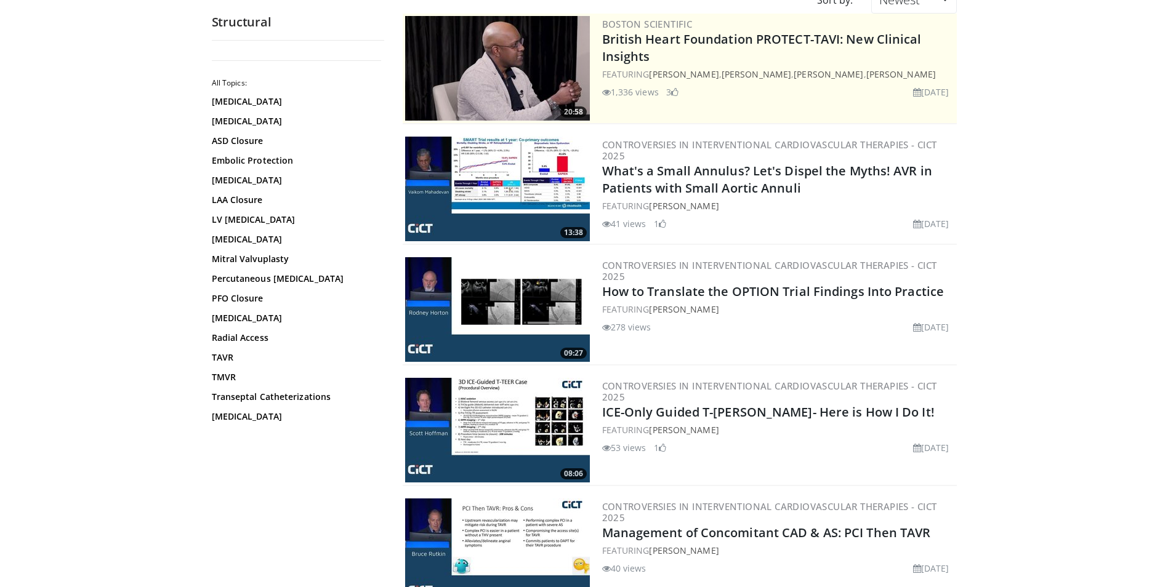
click at [527, 170] on img at bounding box center [497, 189] width 185 height 105
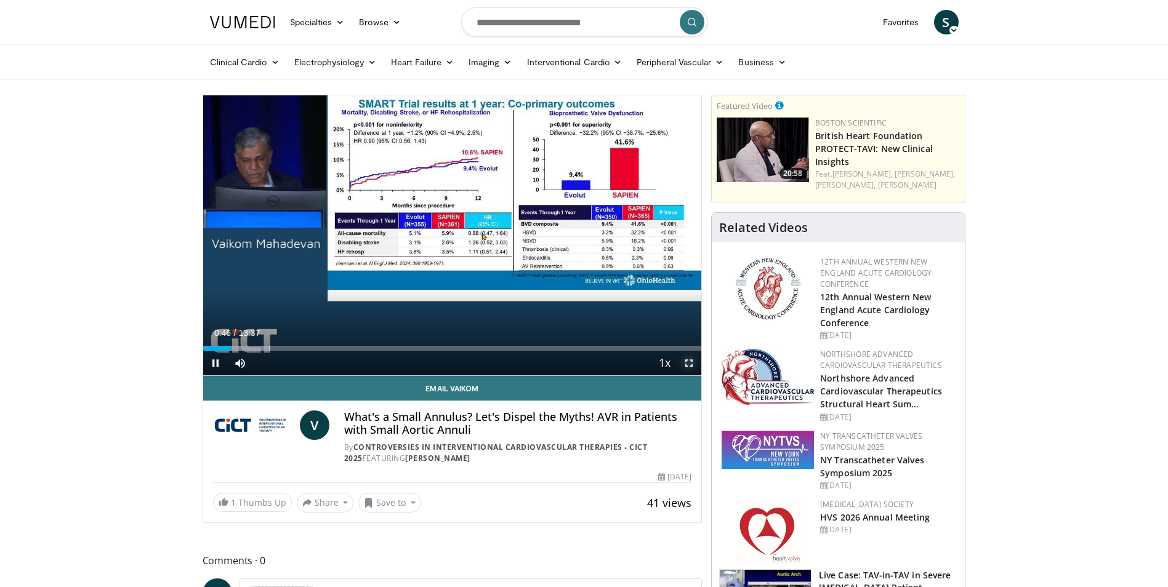
click at [692, 361] on span "Video Player" at bounding box center [688, 363] width 25 height 25
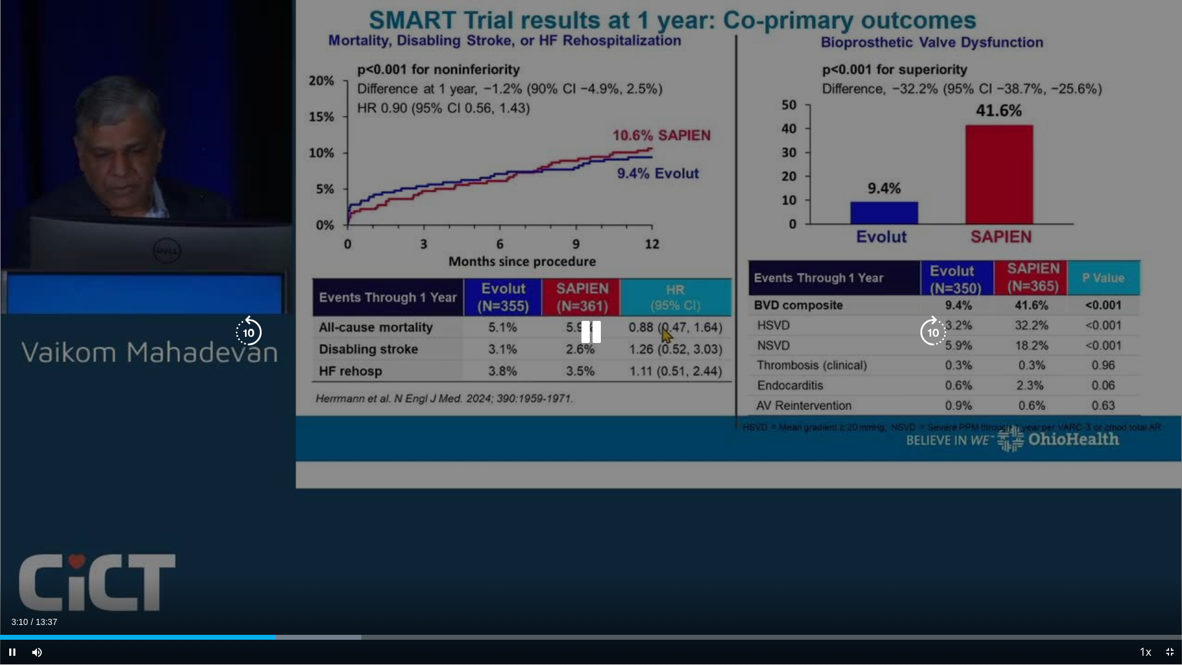
click at [591, 339] on icon "Video Player" at bounding box center [591, 332] width 34 height 34
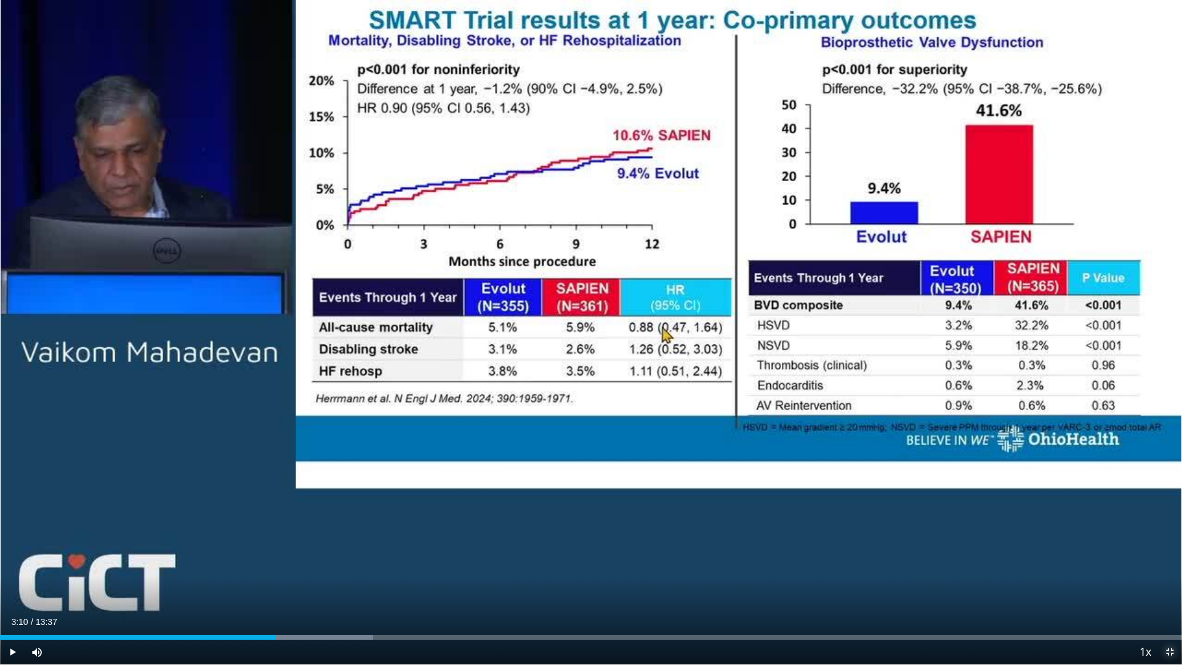
click at [1167, 587] on span "Video Player" at bounding box center [1169, 651] width 25 height 25
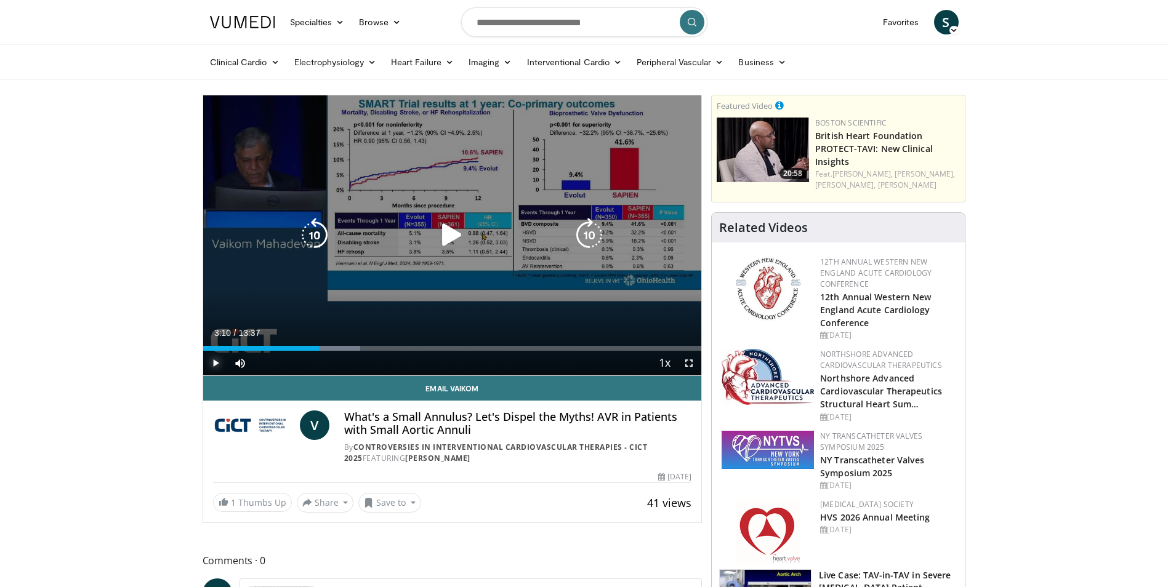
drag, startPoint x: 214, startPoint y: 365, endPoint x: 305, endPoint y: 364, distance: 91.1
click at [214, 365] on span "Video Player" at bounding box center [215, 363] width 25 height 25
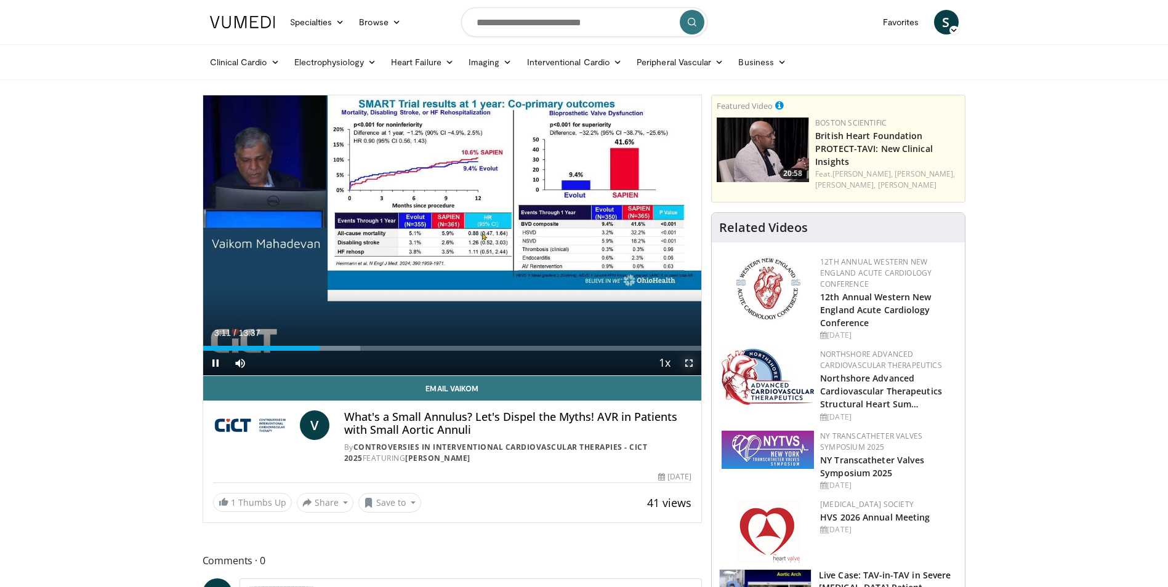
click at [688, 358] on span "Video Player" at bounding box center [688, 363] width 25 height 25
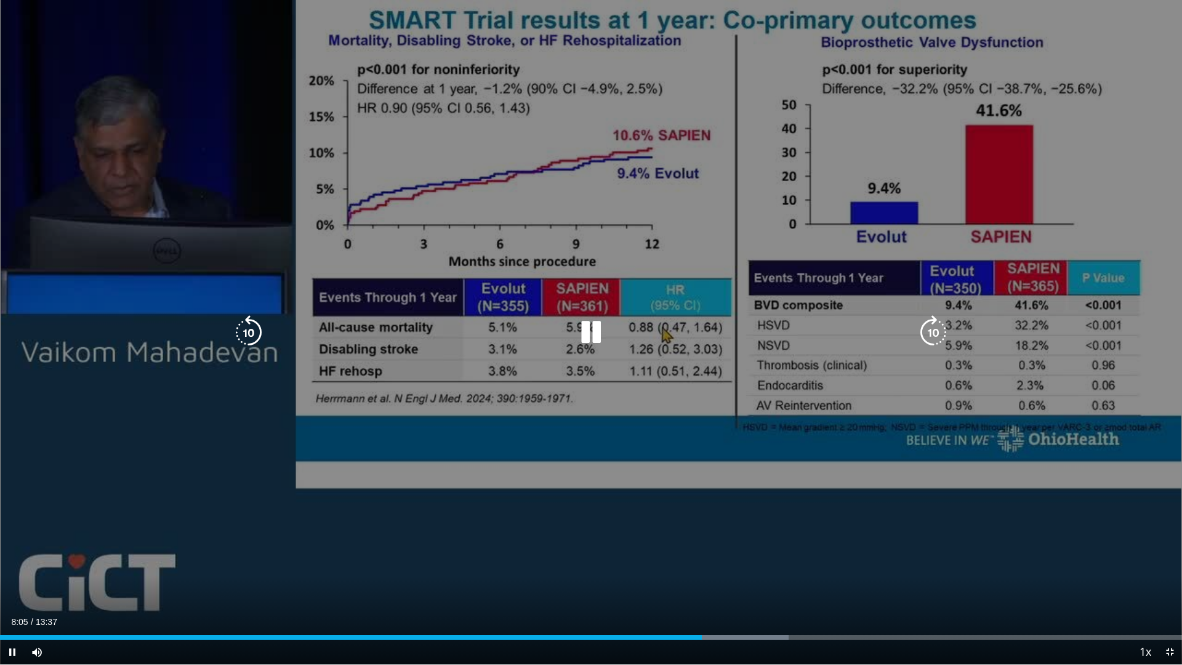
click at [596, 321] on icon "Video Player" at bounding box center [591, 332] width 34 height 34
click at [587, 332] on icon "Video Player" at bounding box center [591, 332] width 34 height 34
click at [593, 328] on icon "Video Player" at bounding box center [591, 332] width 34 height 34
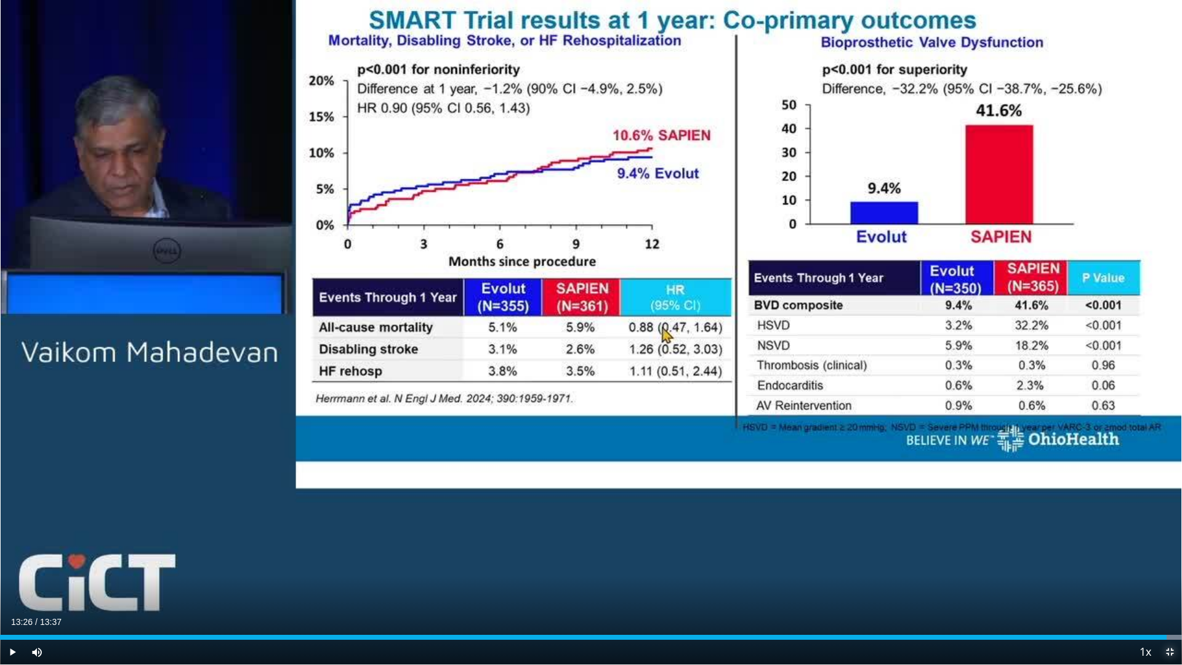
click at [1165, 587] on span "Video Player" at bounding box center [1169, 651] width 25 height 25
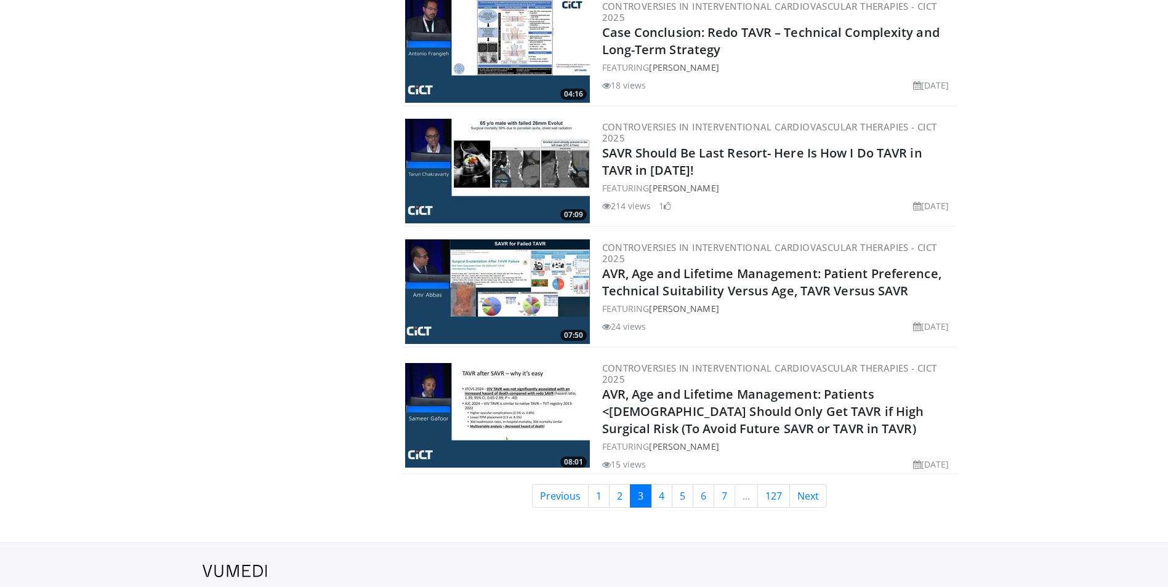
scroll to position [2831, 0]
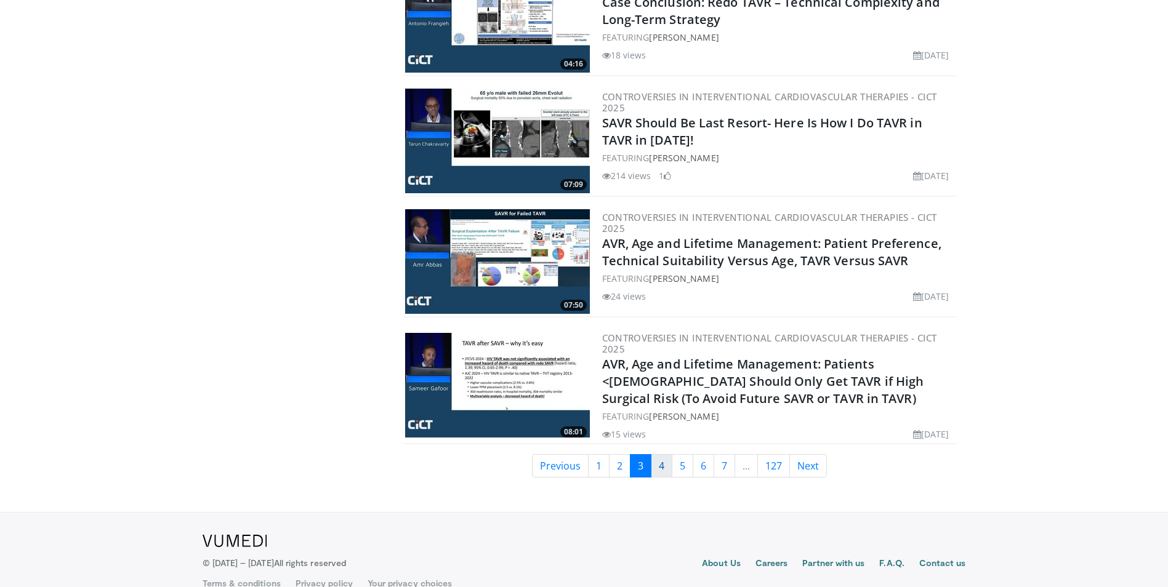
click at [656, 468] on link "4" at bounding box center [662, 465] width 22 height 23
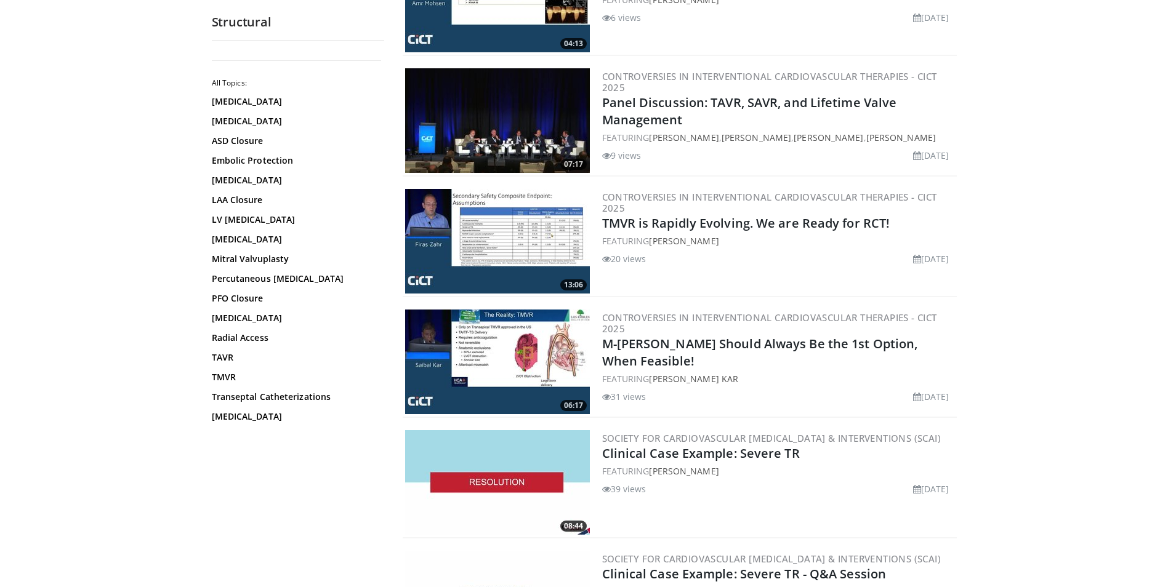
scroll to position [985, 0]
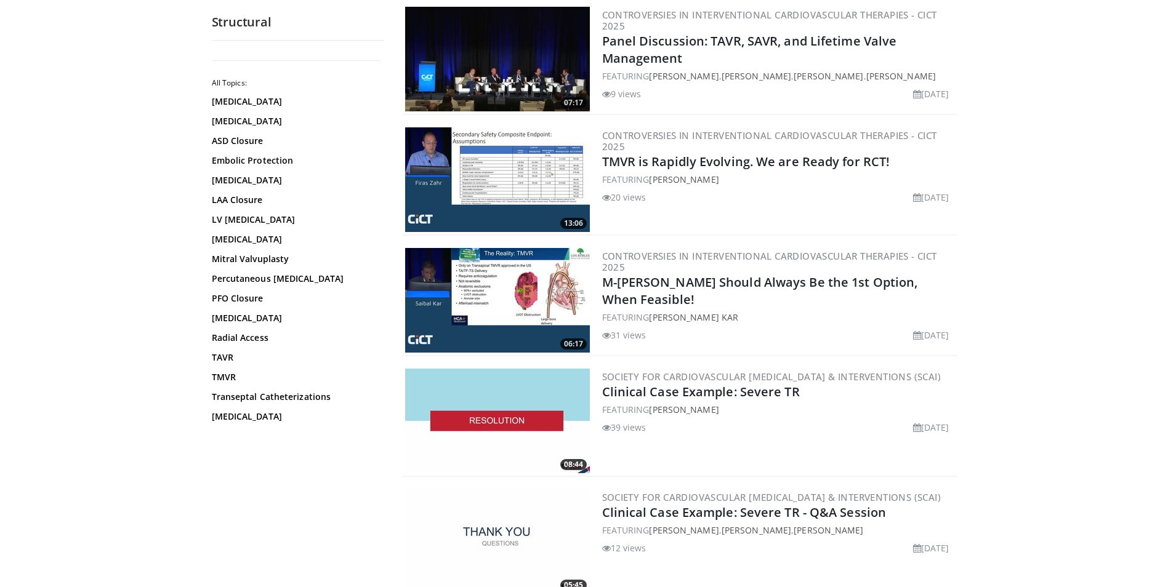
click at [495, 292] on img at bounding box center [497, 300] width 185 height 105
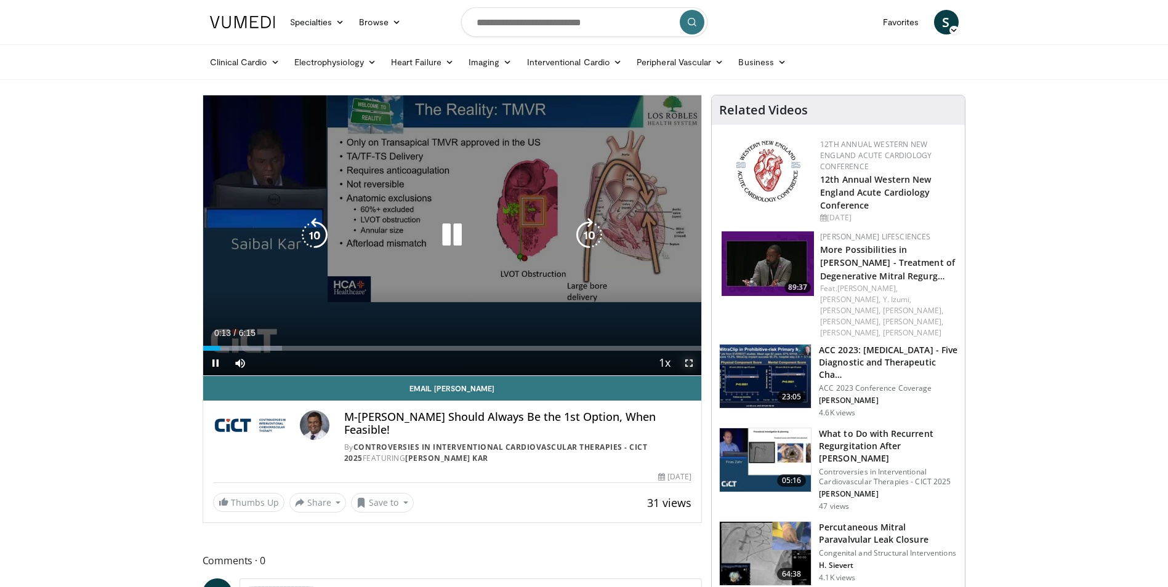
drag, startPoint x: 692, startPoint y: 363, endPoint x: 695, endPoint y: 408, distance: 45.6
click at [692, 363] on span "Video Player" at bounding box center [688, 363] width 25 height 25
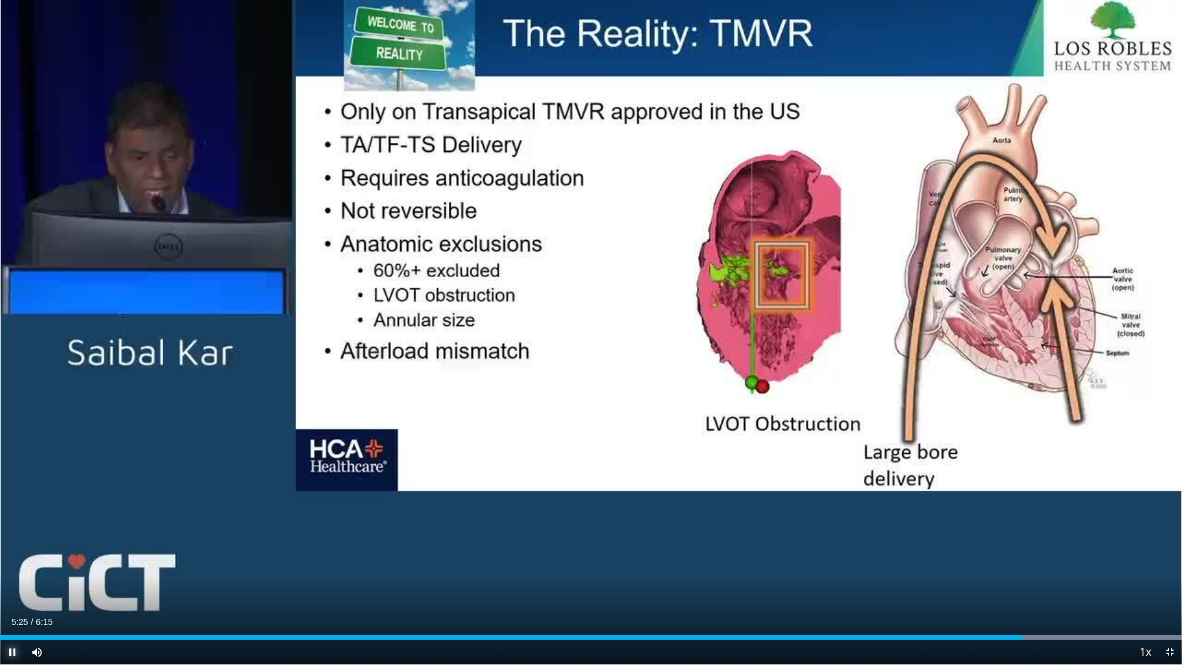
click at [10, 587] on span "Video Player" at bounding box center [12, 651] width 25 height 25
click at [1167, 587] on span "Video Player" at bounding box center [1169, 651] width 25 height 25
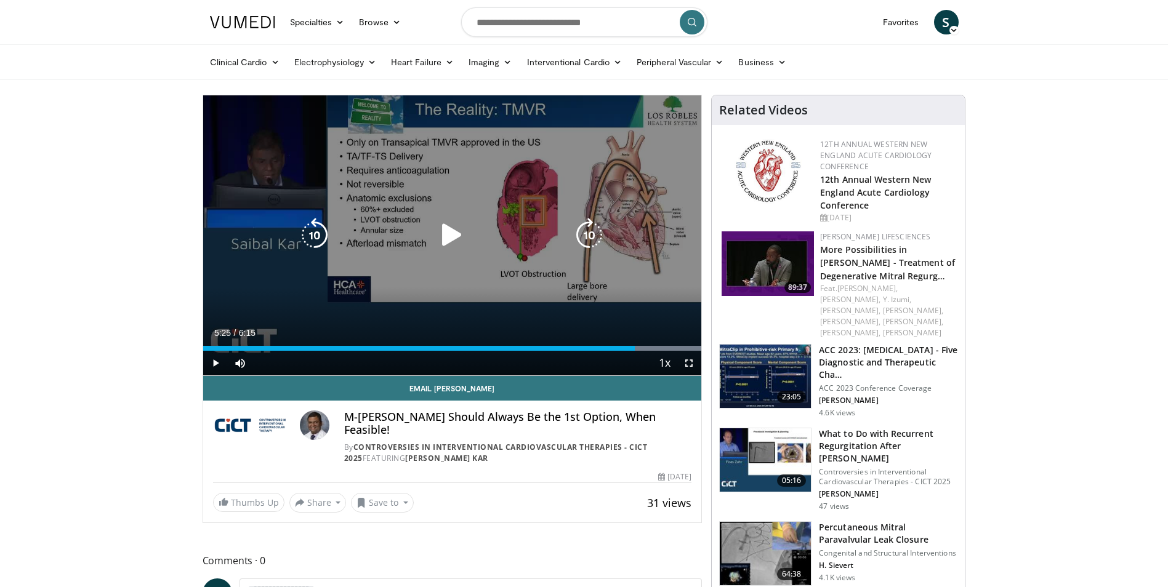
click at [450, 227] on icon "Video Player" at bounding box center [452, 235] width 34 height 34
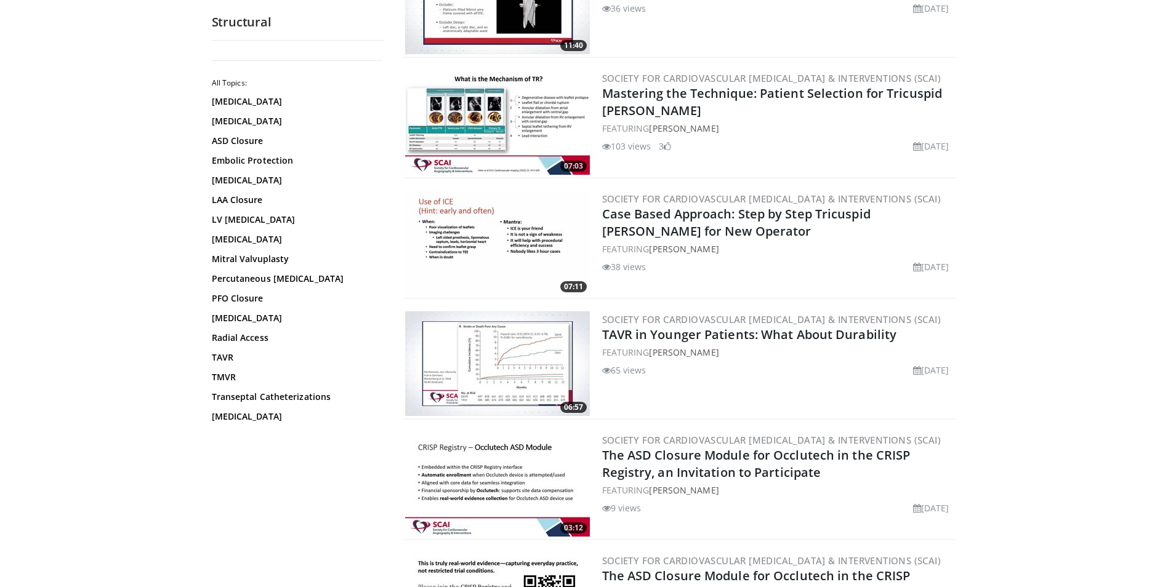
scroll to position [2093, 0]
click at [669, 97] on link "Mastering the Technique: Patient Selection for Tricuspid [PERSON_NAME]" at bounding box center [772, 101] width 340 height 34
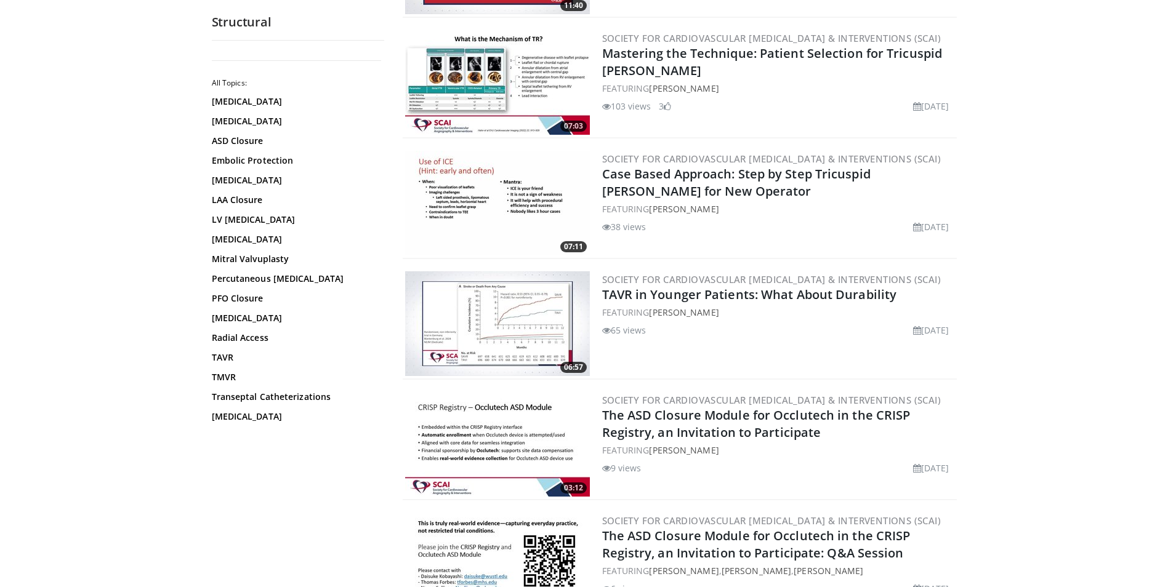
scroll to position [2154, 0]
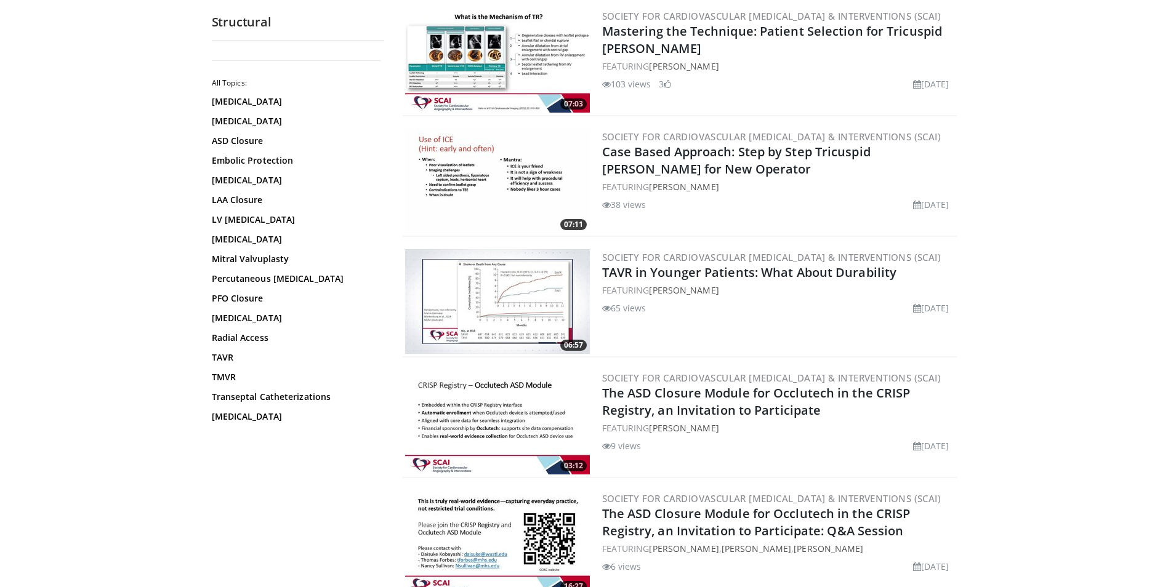
click at [502, 160] on img at bounding box center [497, 181] width 185 height 105
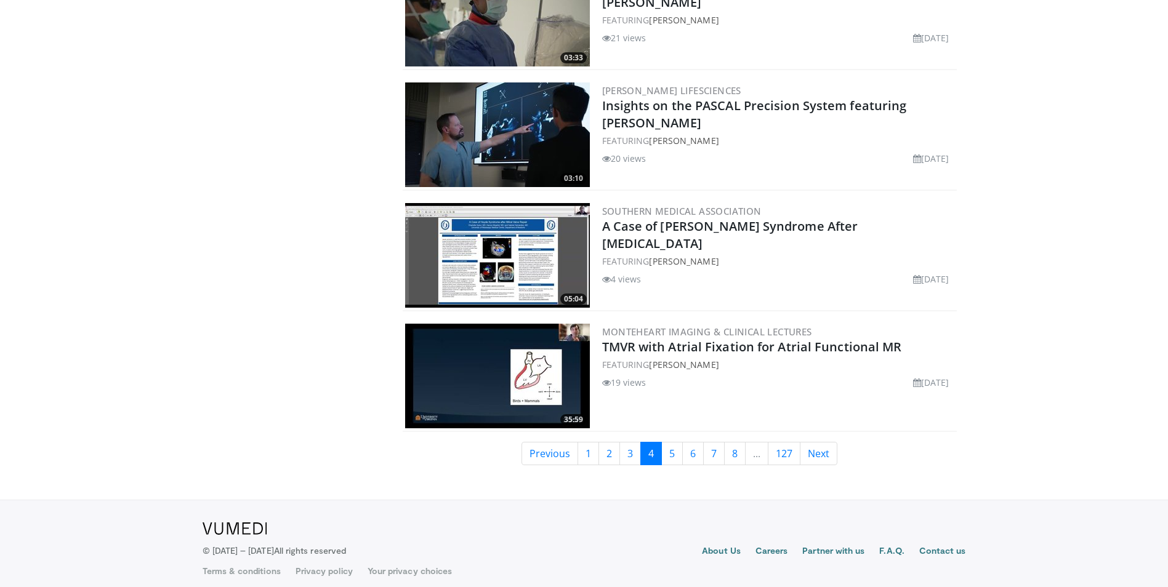
scroll to position [2934, 0]
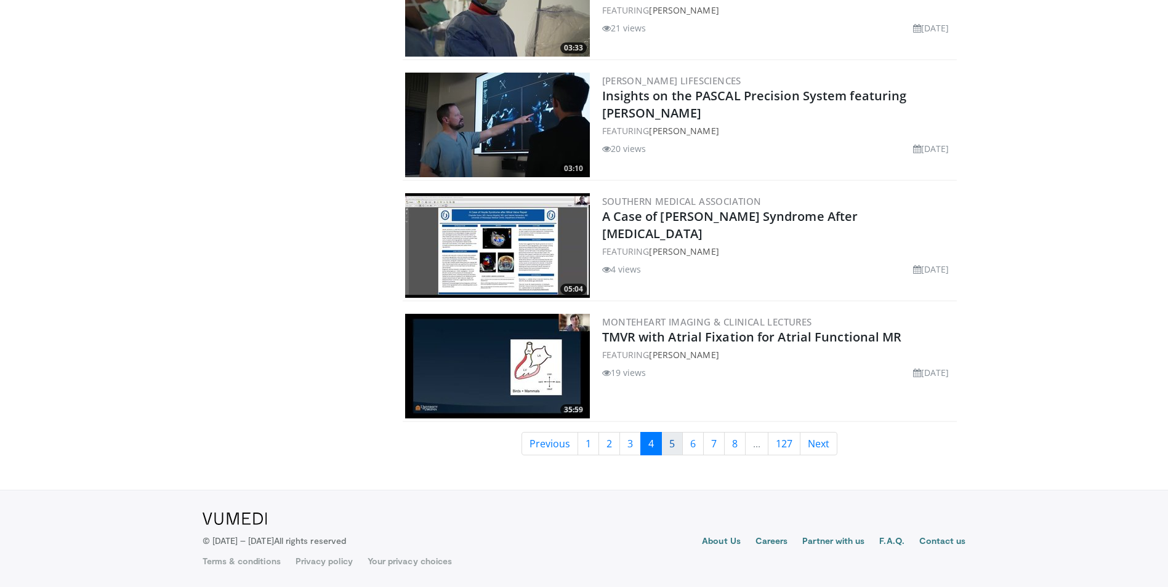
click at [669, 448] on link "5" at bounding box center [672, 443] width 22 height 23
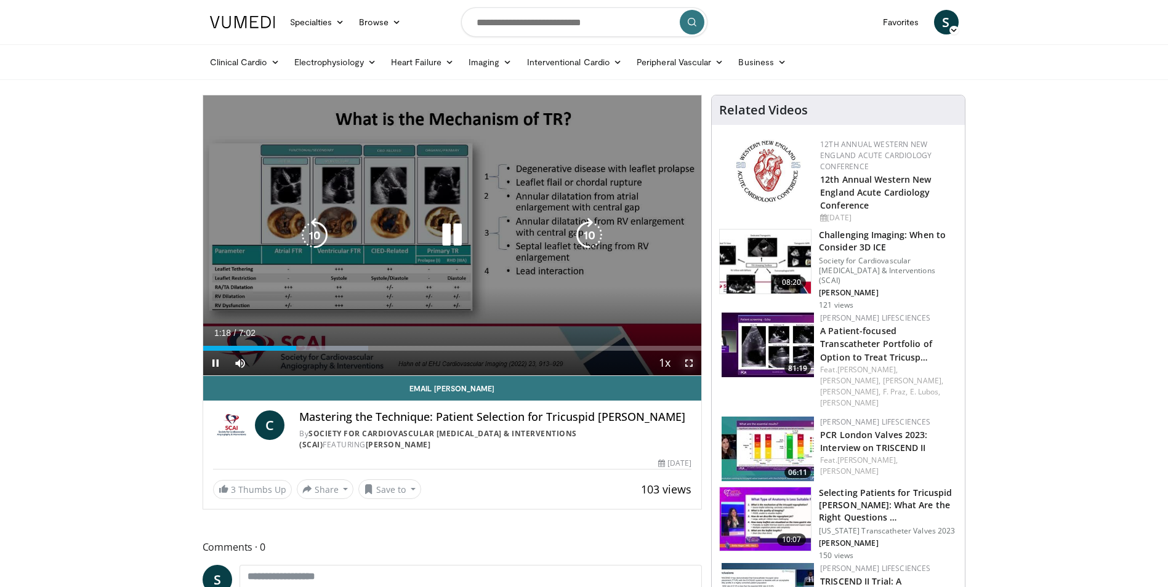
drag, startPoint x: 685, startPoint y: 361, endPoint x: 688, endPoint y: 407, distance: 45.6
click at [685, 361] on span "Video Player" at bounding box center [688, 363] width 25 height 25
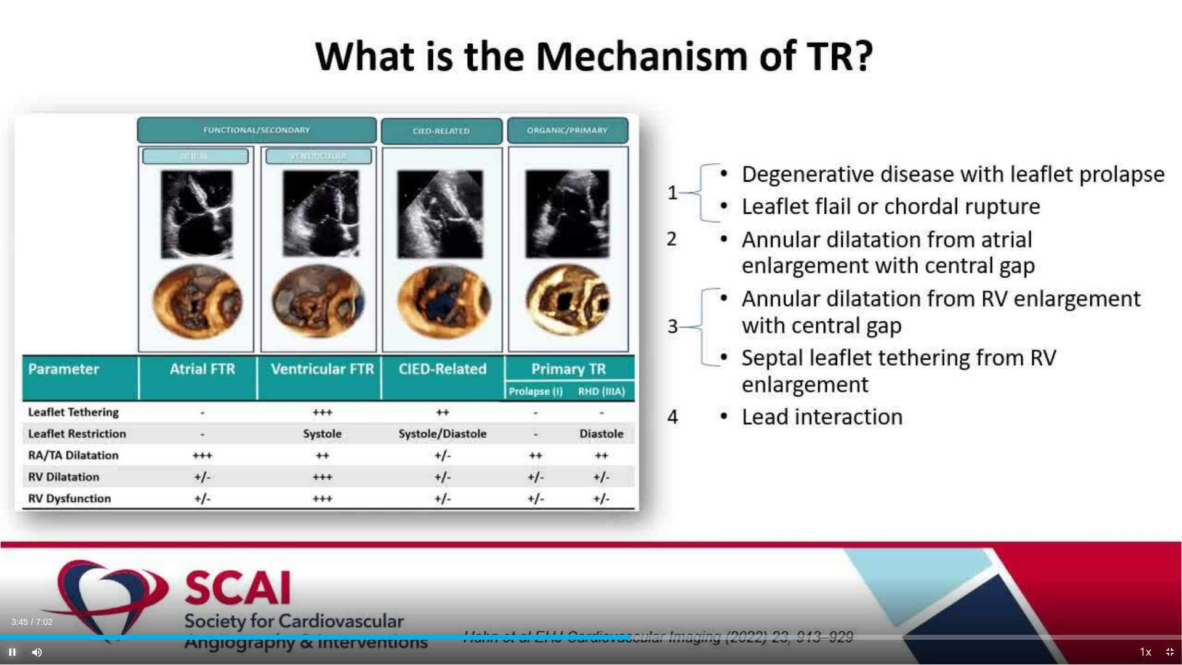
click at [15, 587] on span "Video Player" at bounding box center [12, 651] width 25 height 25
click at [9, 587] on span "Video Player" at bounding box center [12, 651] width 25 height 25
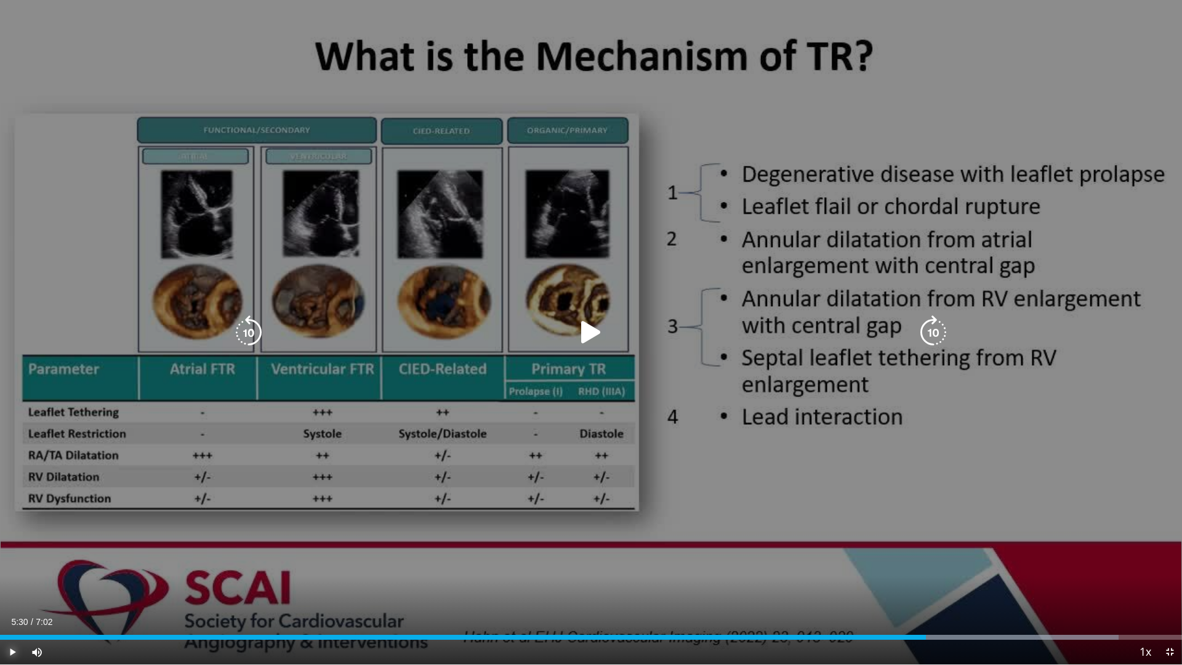
click at [10, 587] on span "Video Player" at bounding box center [12, 651] width 25 height 25
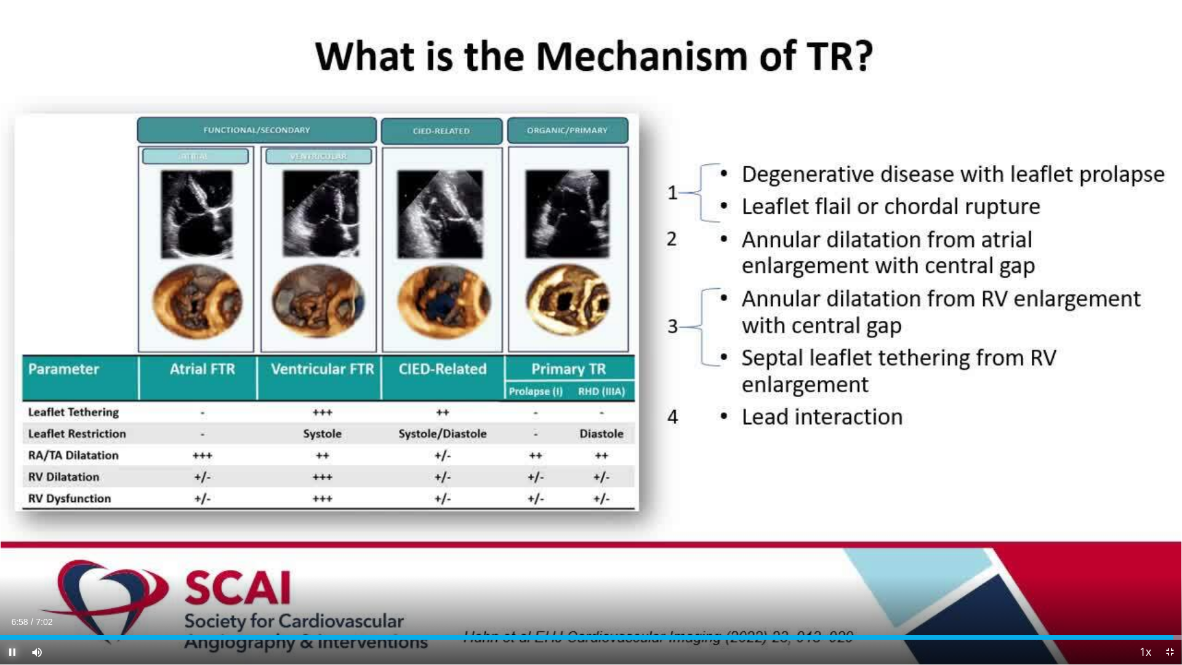
click at [10, 587] on span "Video Player" at bounding box center [12, 651] width 25 height 25
click at [1169, 587] on span "Video Player" at bounding box center [1169, 651] width 25 height 25
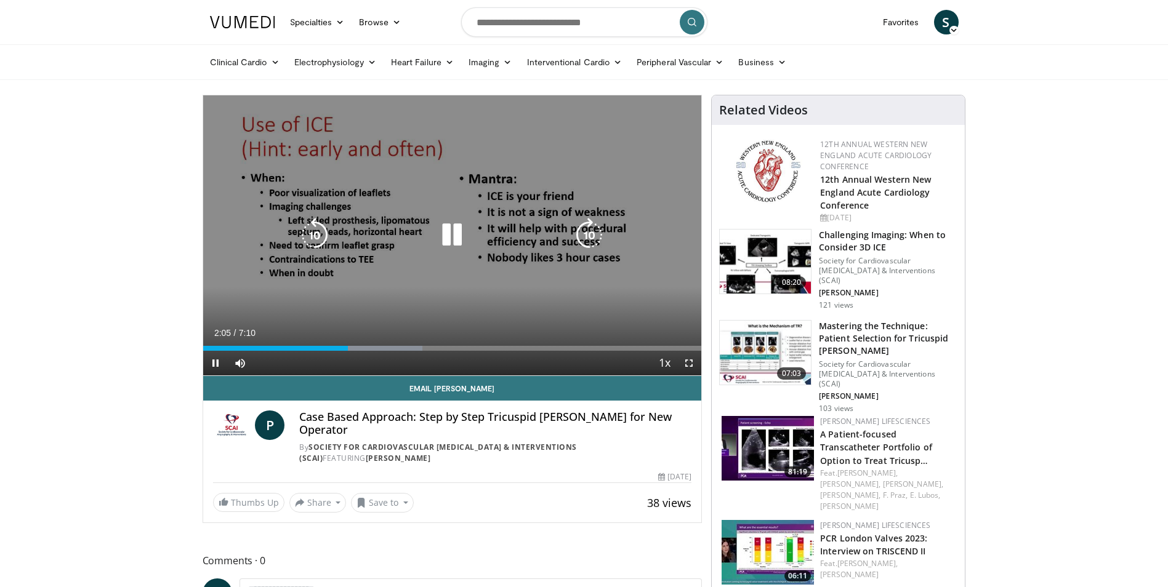
click at [451, 241] on icon "Video Player" at bounding box center [452, 235] width 34 height 34
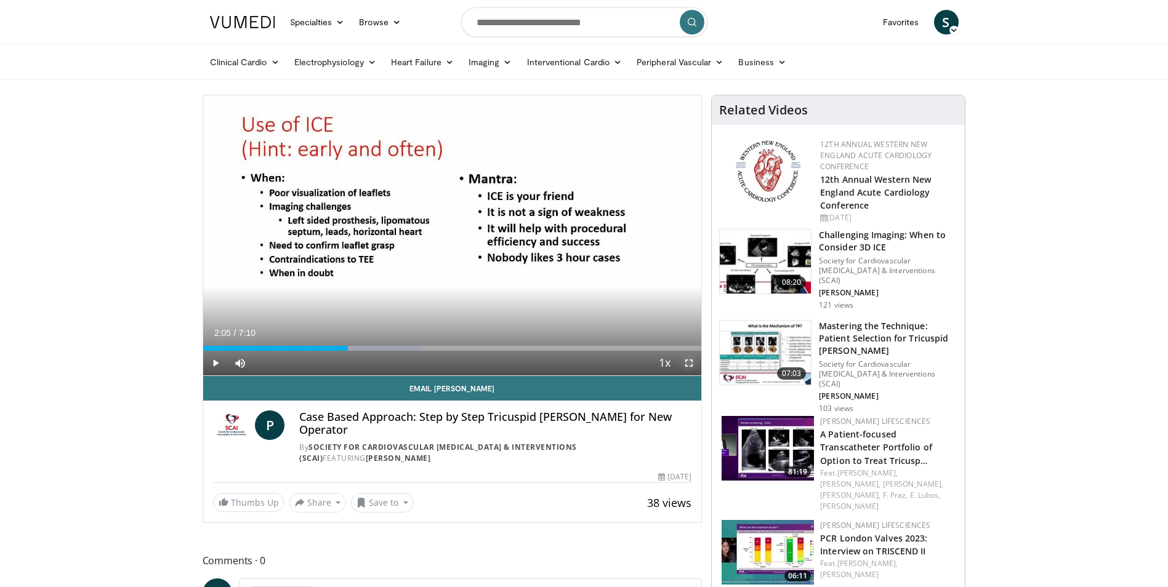
click at [690, 363] on span "Video Player" at bounding box center [688, 363] width 25 height 25
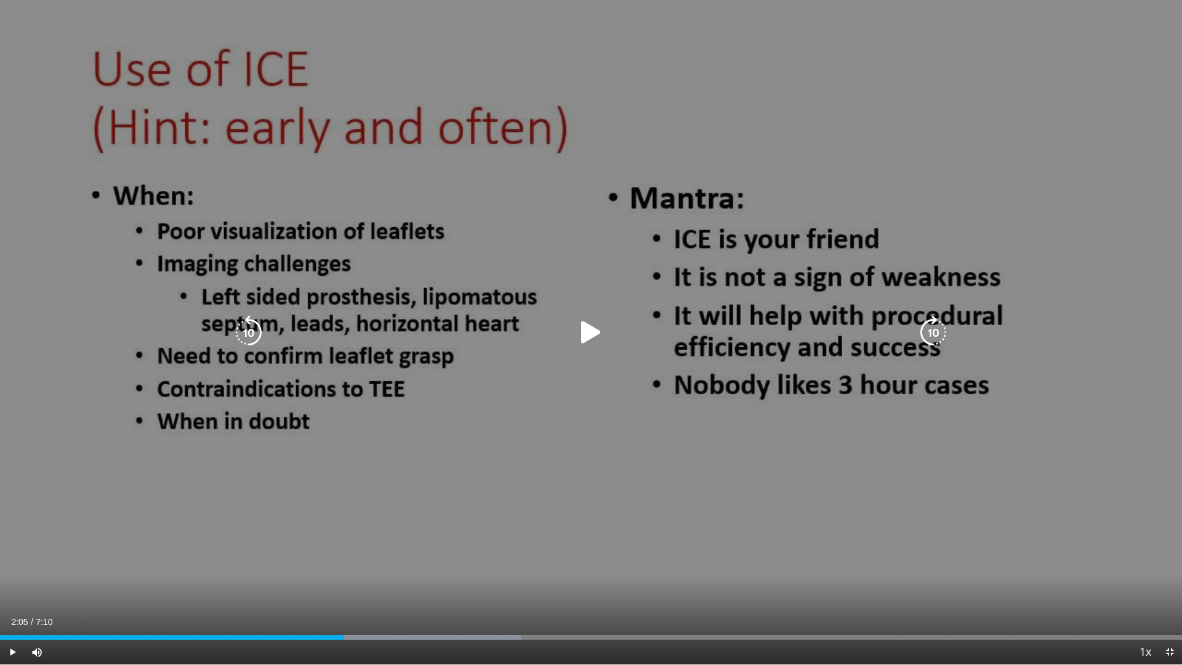
click at [588, 335] on icon "Video Player" at bounding box center [591, 332] width 34 height 34
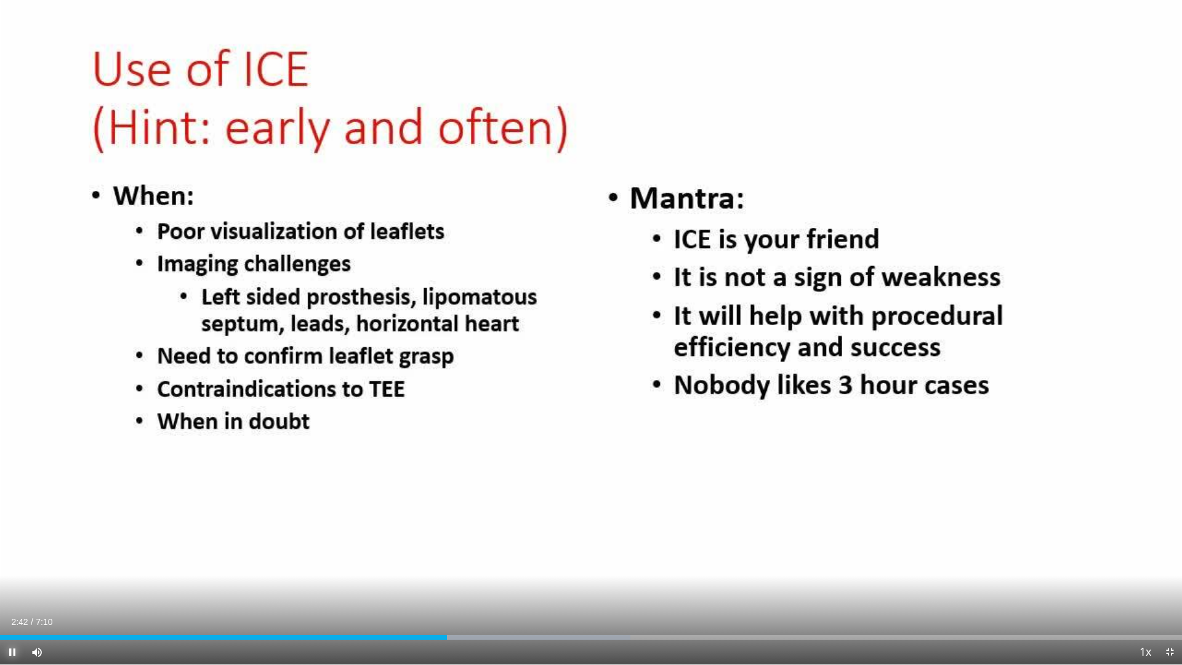
click at [10, 587] on span "Video Player" at bounding box center [12, 651] width 25 height 25
click at [14, 587] on span "Video Player" at bounding box center [12, 651] width 25 height 25
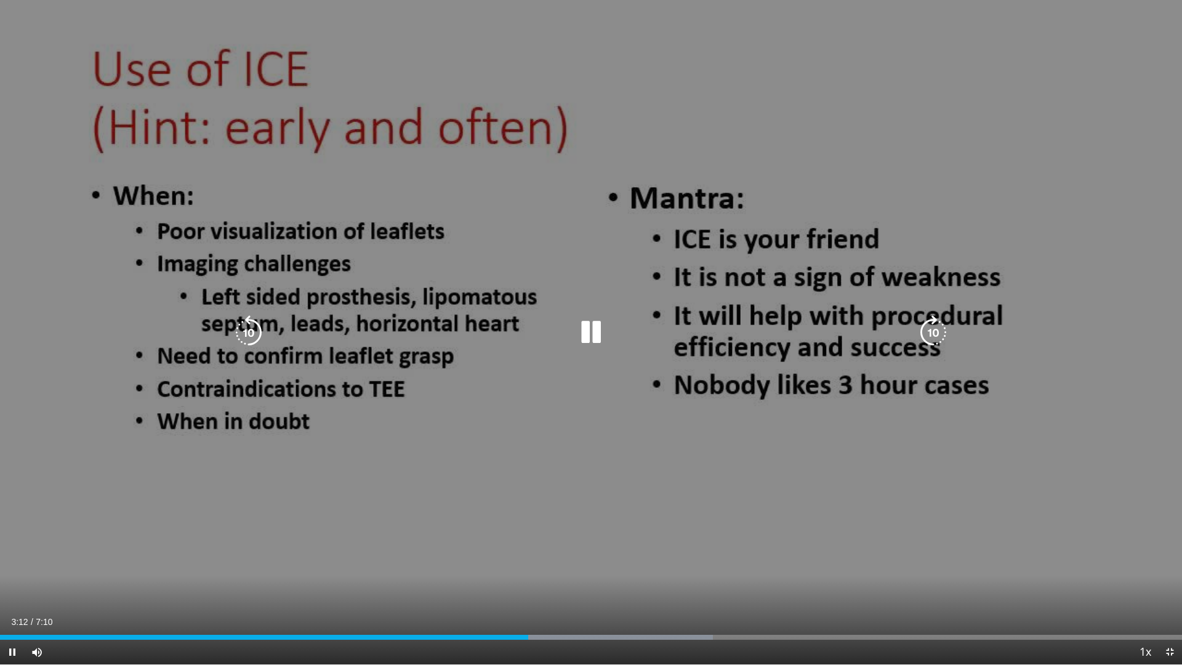
click at [594, 332] on icon "Video Player" at bounding box center [591, 332] width 34 height 34
click at [596, 337] on icon "Video Player" at bounding box center [591, 332] width 34 height 34
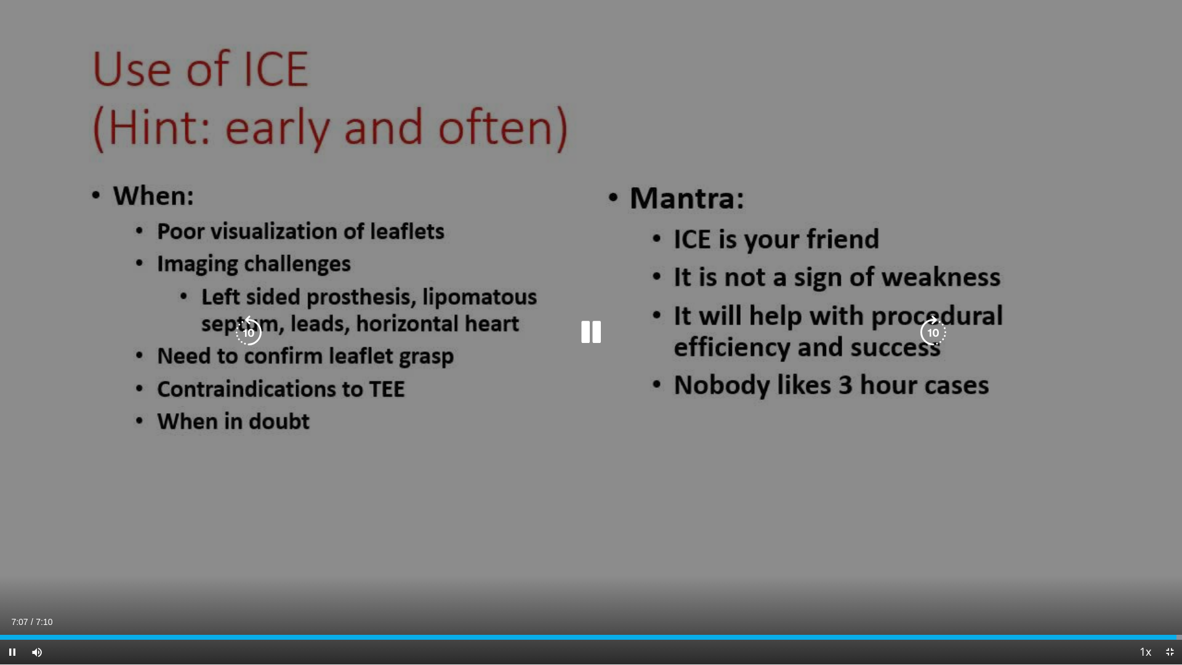
click at [584, 337] on icon "Video Player" at bounding box center [591, 332] width 34 height 34
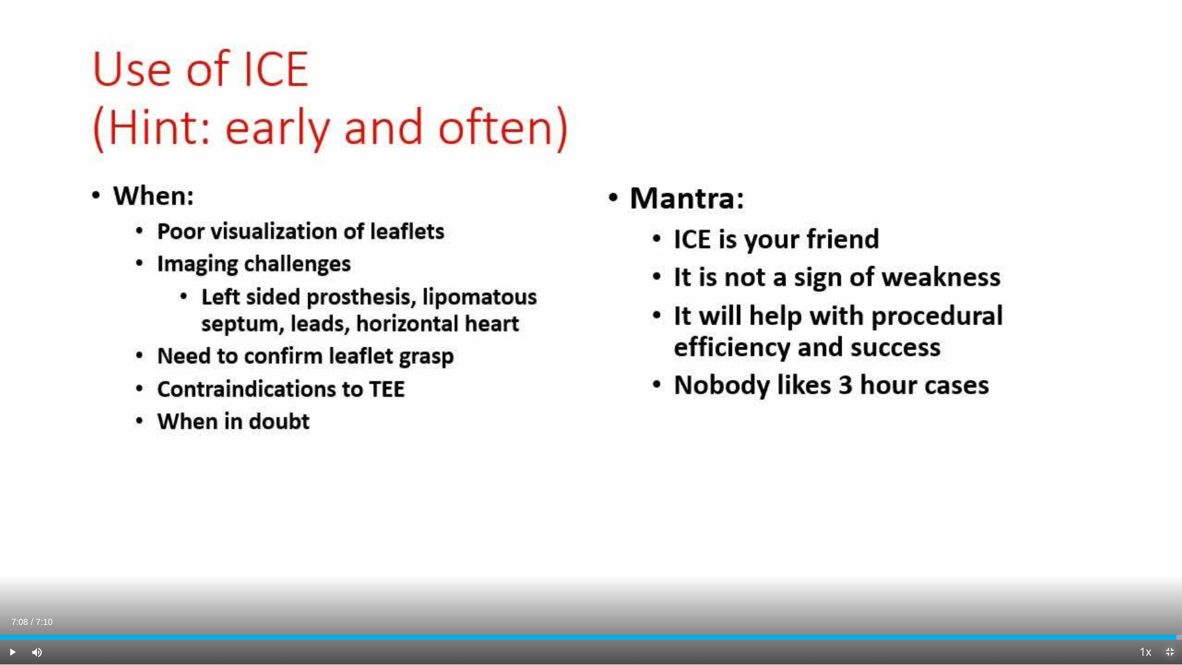
click at [1164, 587] on span "Video Player" at bounding box center [1169, 651] width 25 height 25
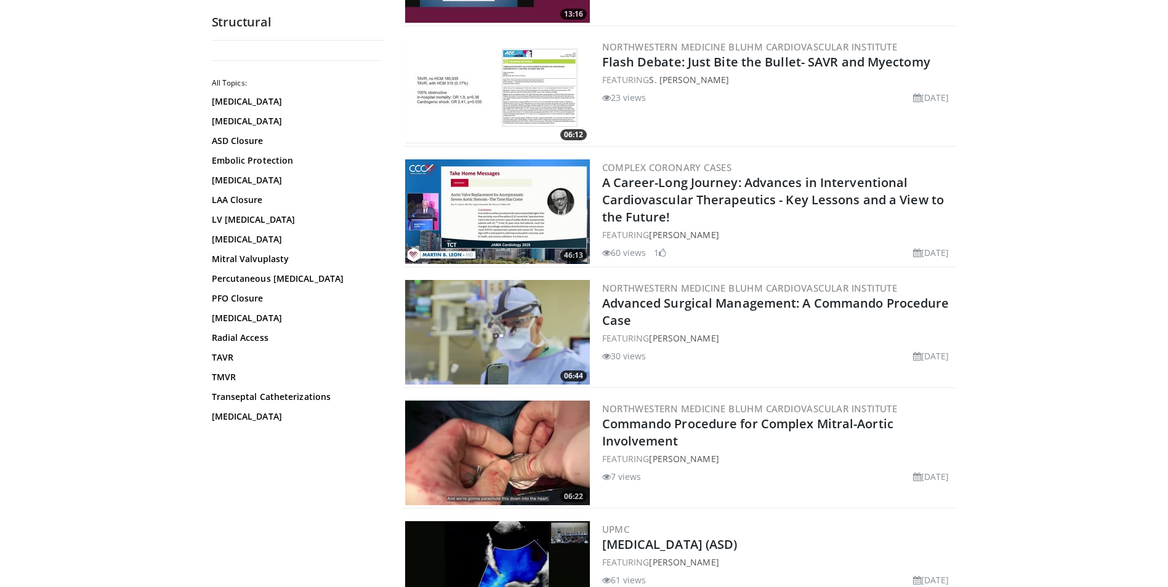
scroll to position [862, 0]
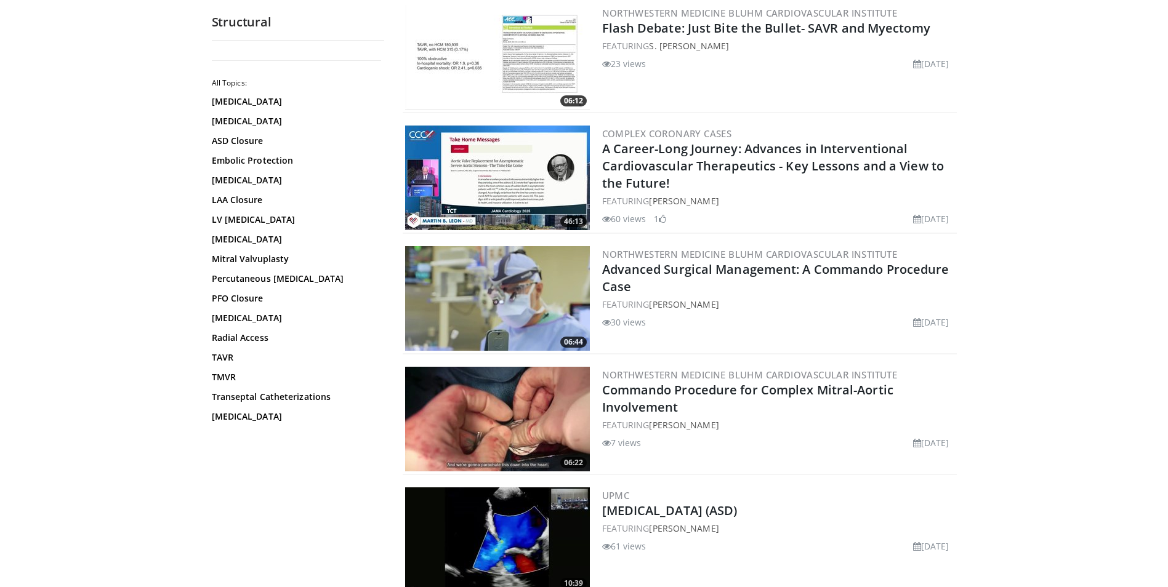
click at [527, 170] on img at bounding box center [497, 178] width 185 height 105
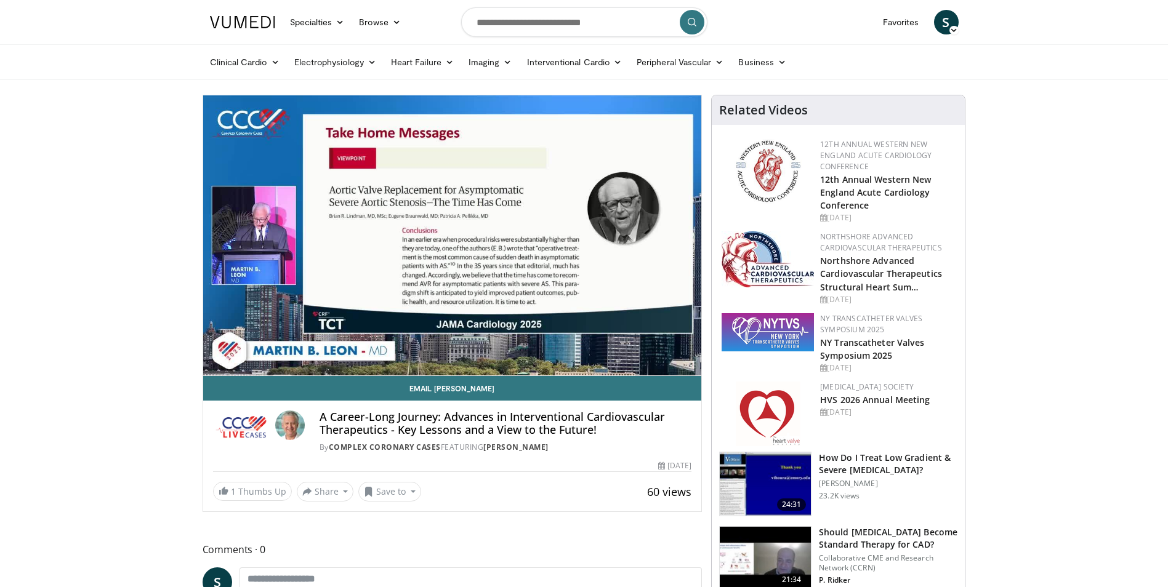
click at [691, 361] on video-js "**********" at bounding box center [452, 235] width 499 height 281
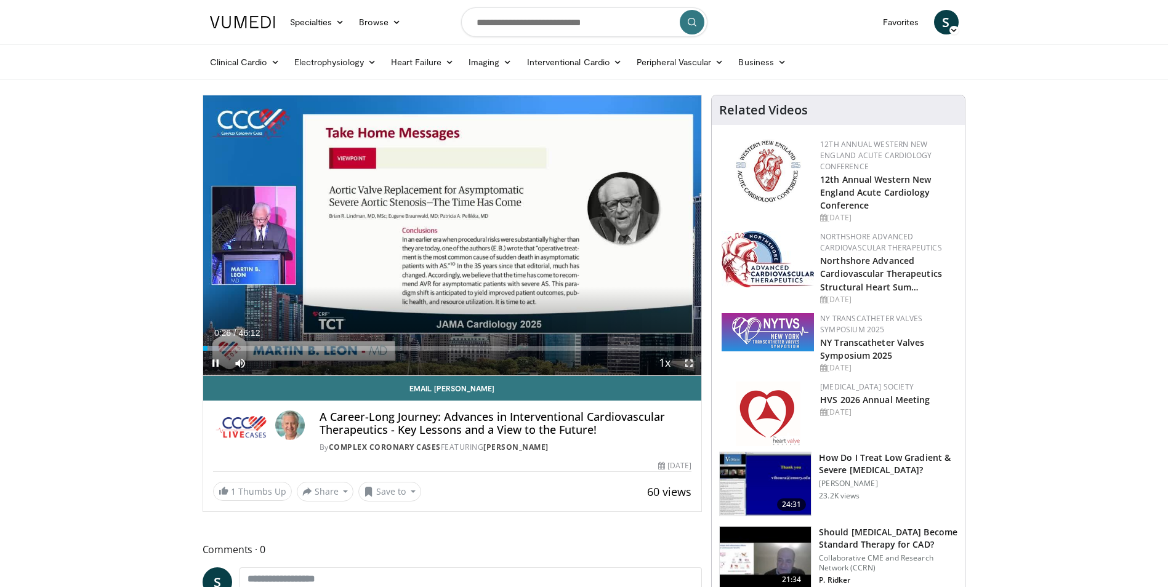
click at [692, 364] on span "Video Player" at bounding box center [688, 363] width 25 height 25
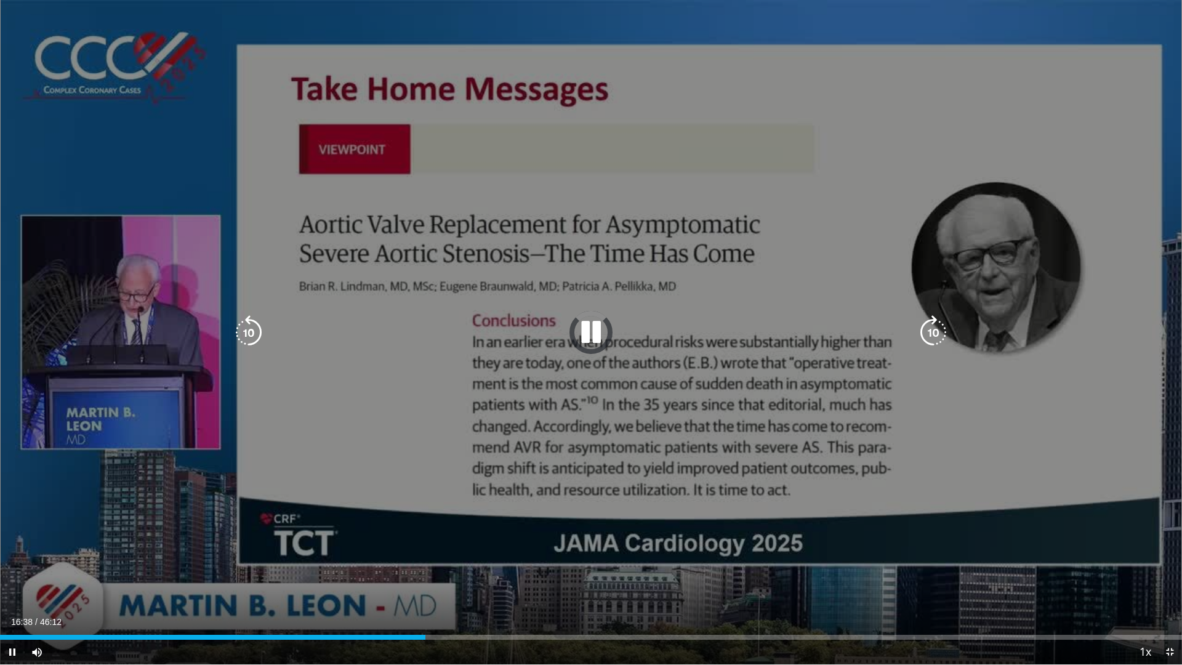
click at [583, 329] on icon "Video Player" at bounding box center [591, 332] width 34 height 34
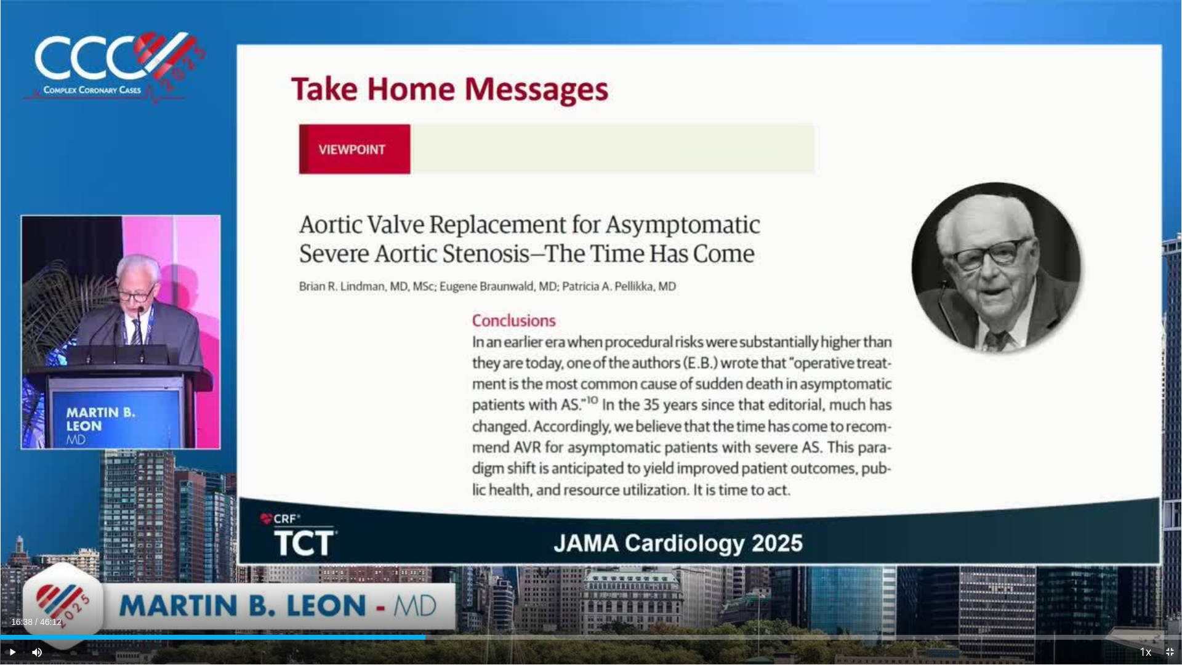
click at [1167, 587] on span "Video Player" at bounding box center [1169, 651] width 25 height 25
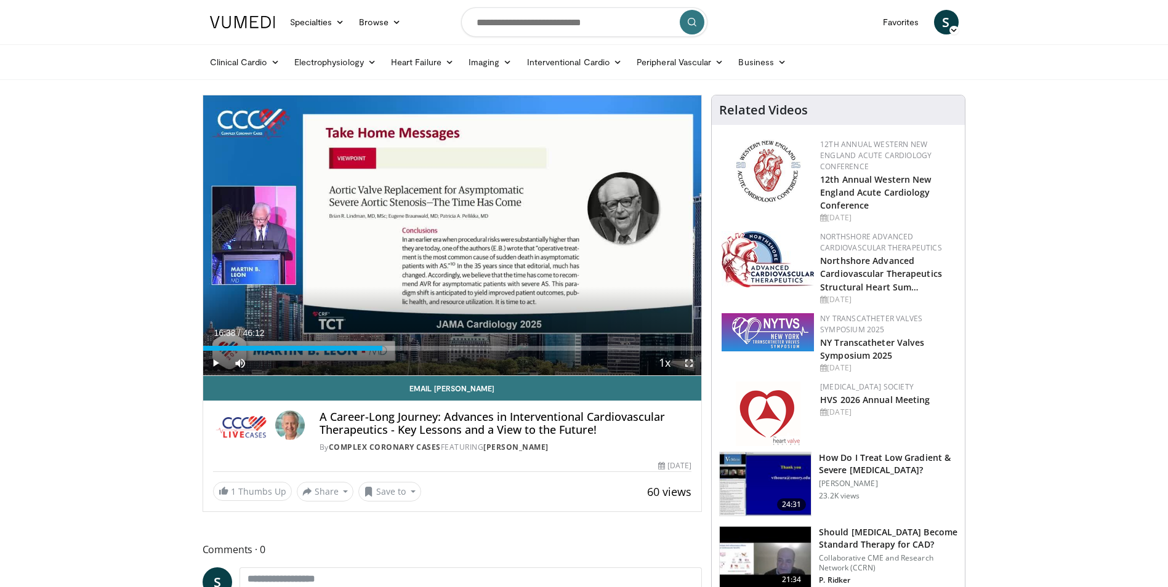
click at [692, 366] on span "Video Player" at bounding box center [688, 363] width 25 height 25
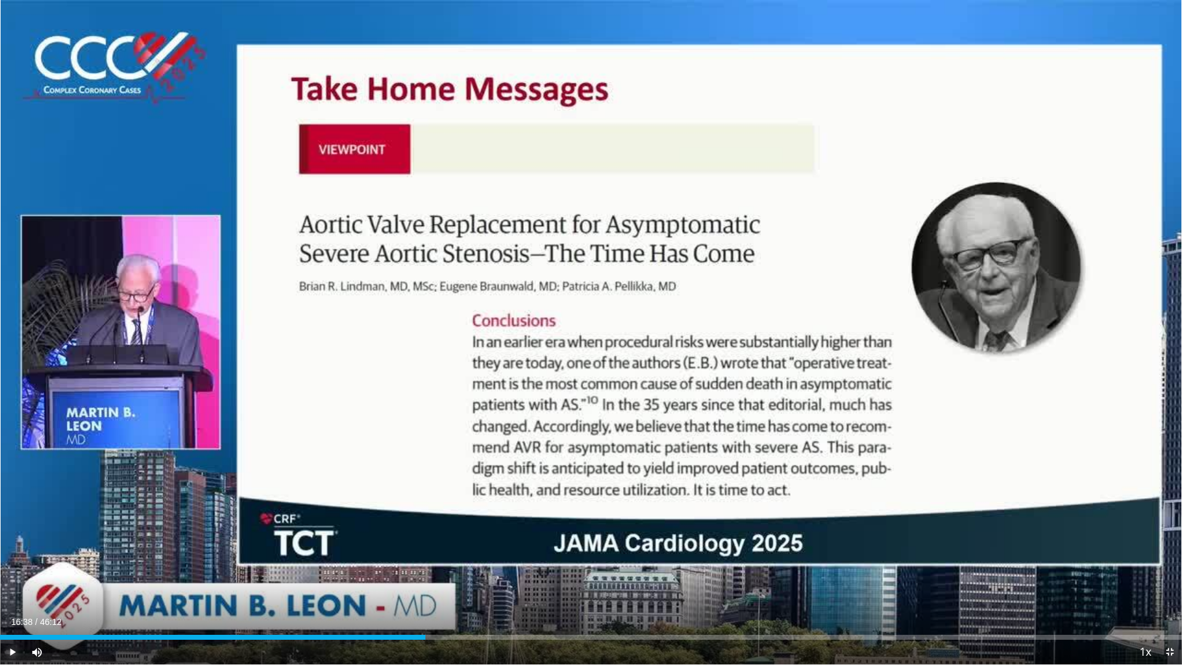
click at [15, 587] on span "Video Player" at bounding box center [12, 651] width 25 height 25
click at [1167, 587] on span "Video Player" at bounding box center [1169, 651] width 25 height 25
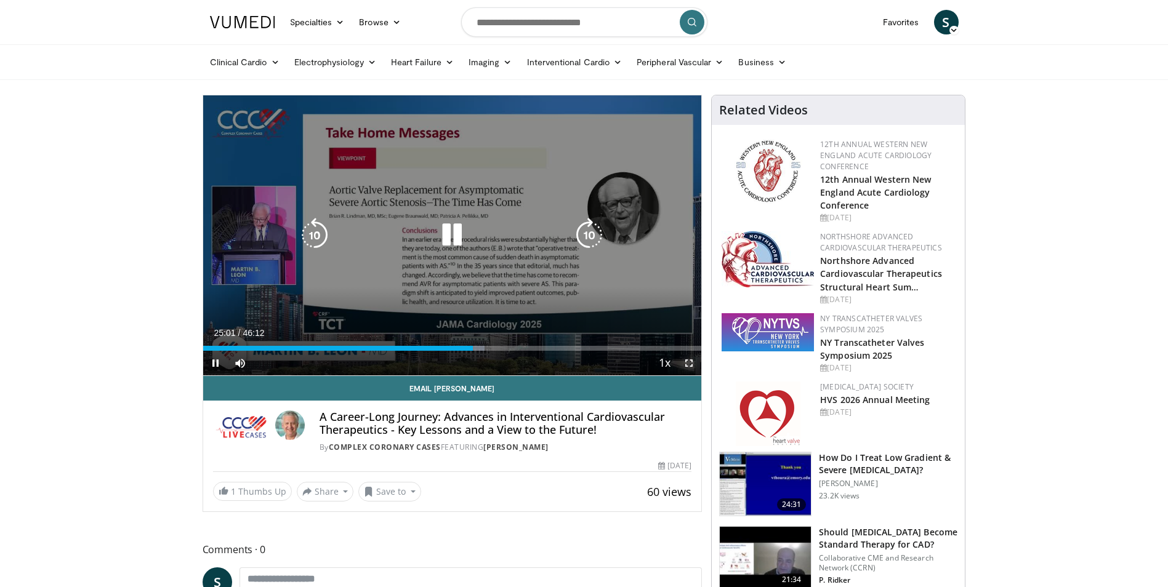
drag, startPoint x: 688, startPoint y: 364, endPoint x: 690, endPoint y: 409, distance: 45.6
click at [688, 364] on span "Video Player" at bounding box center [688, 363] width 25 height 25
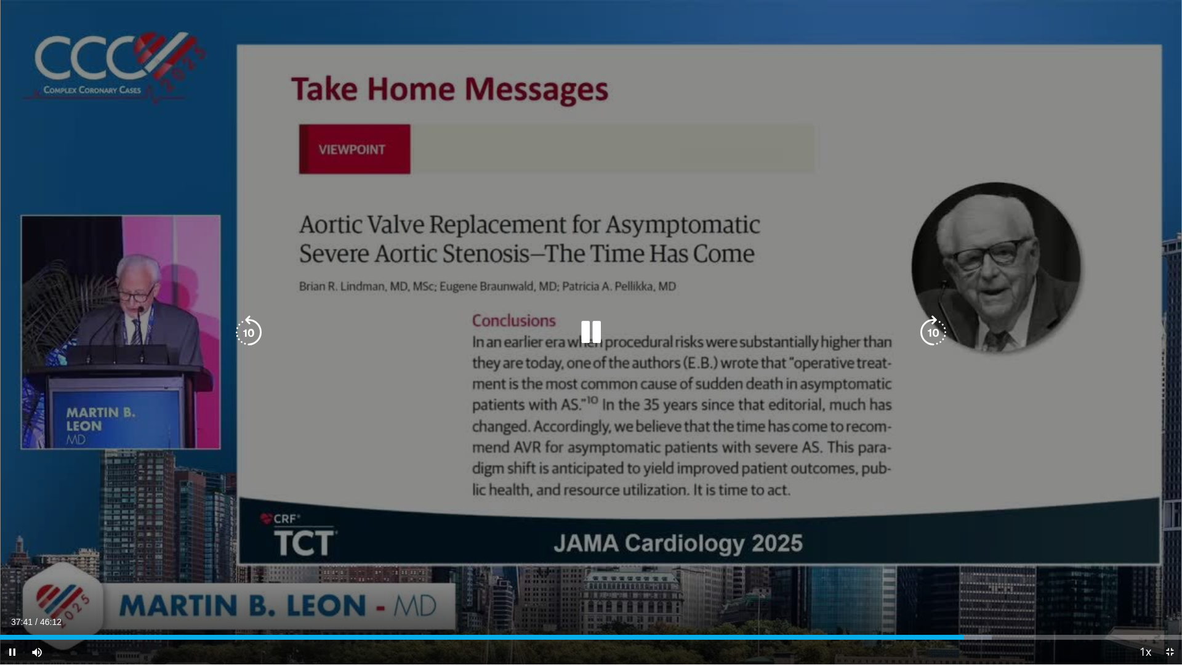
click at [596, 333] on icon "Video Player" at bounding box center [591, 332] width 34 height 34
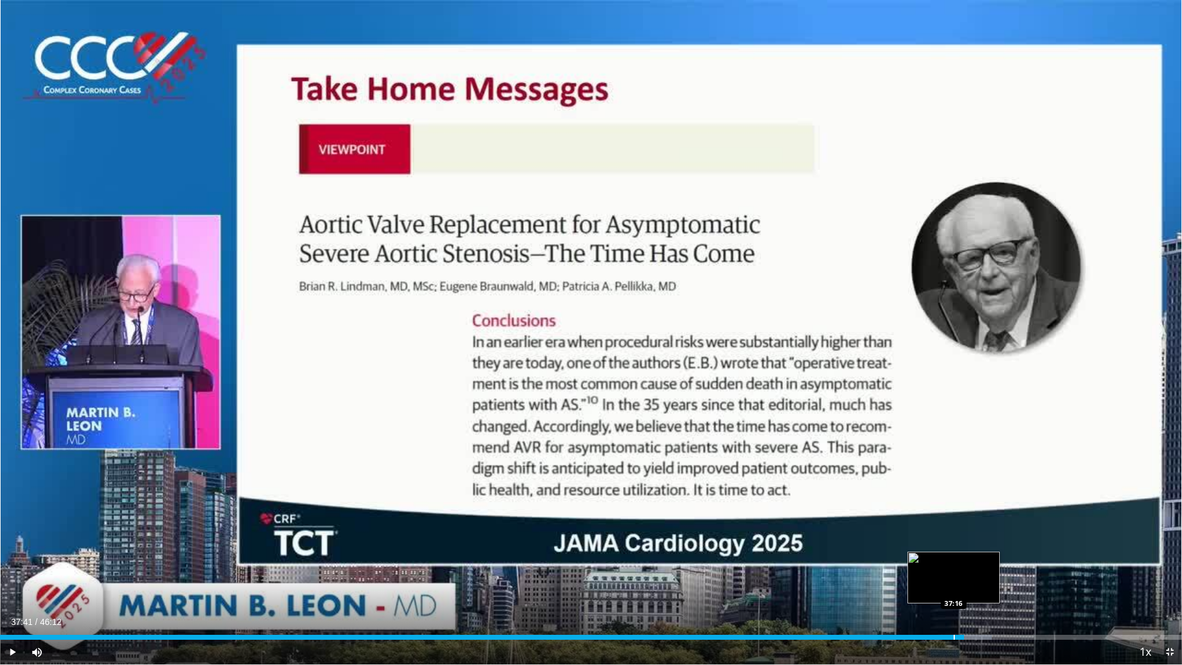
click at [953, 587] on div "Progress Bar" at bounding box center [953, 637] width 1 height 5
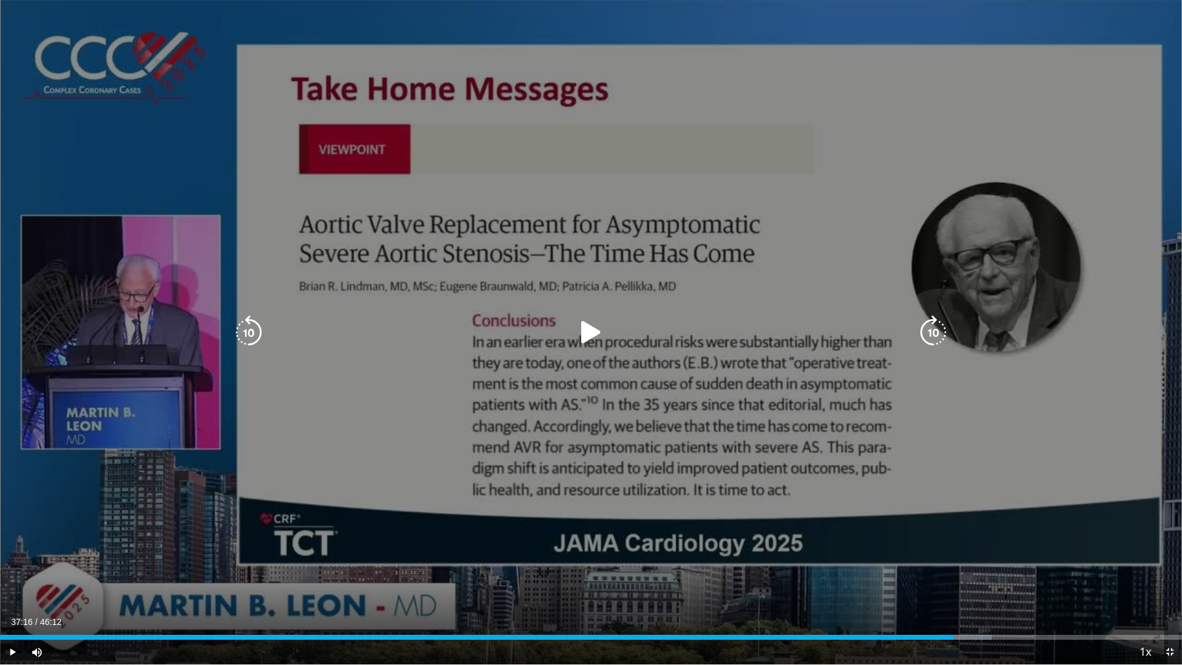
click at [584, 330] on icon "Video Player" at bounding box center [591, 332] width 34 height 34
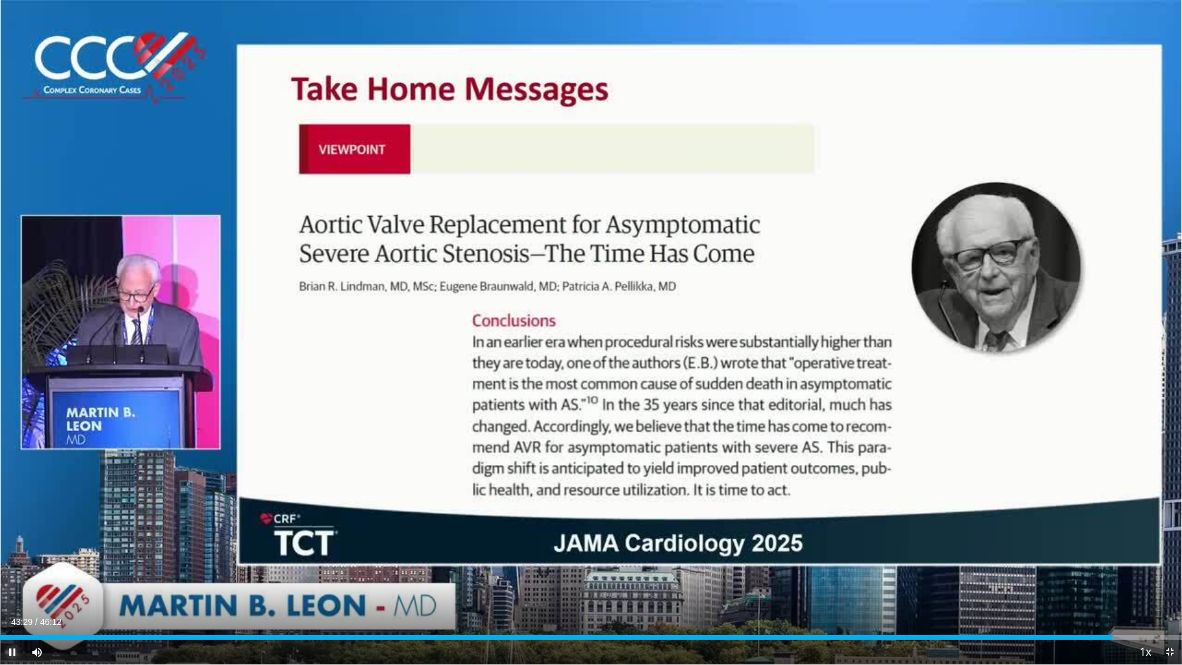
click at [15, 587] on span "Video Player" at bounding box center [12, 651] width 25 height 25
click at [1167, 587] on span "Video Player" at bounding box center [1169, 651] width 25 height 25
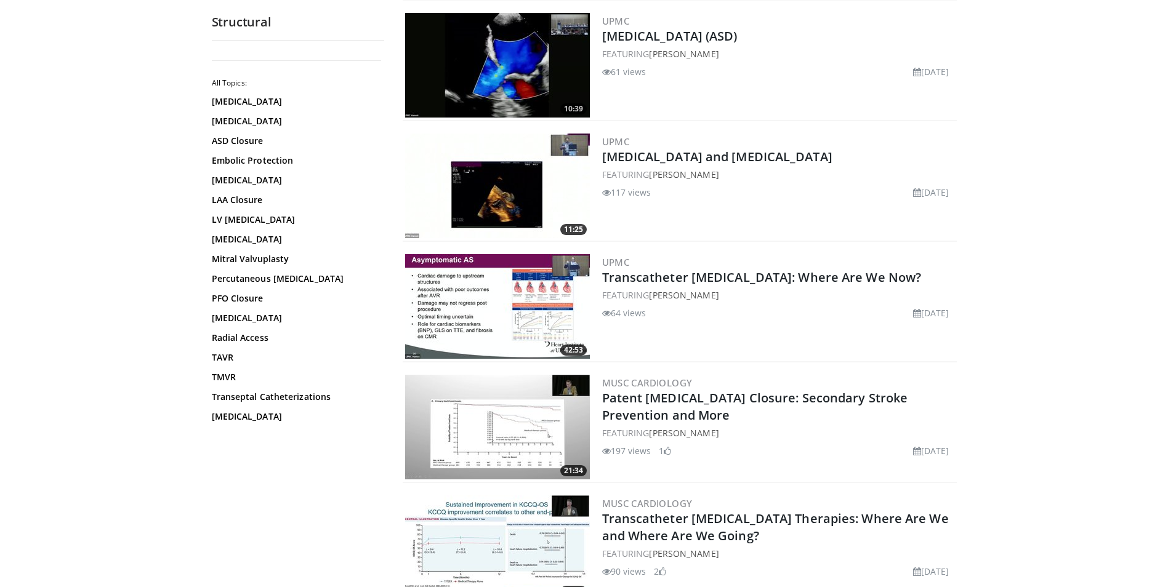
scroll to position [1354, 0]
